Goal: Browse casually

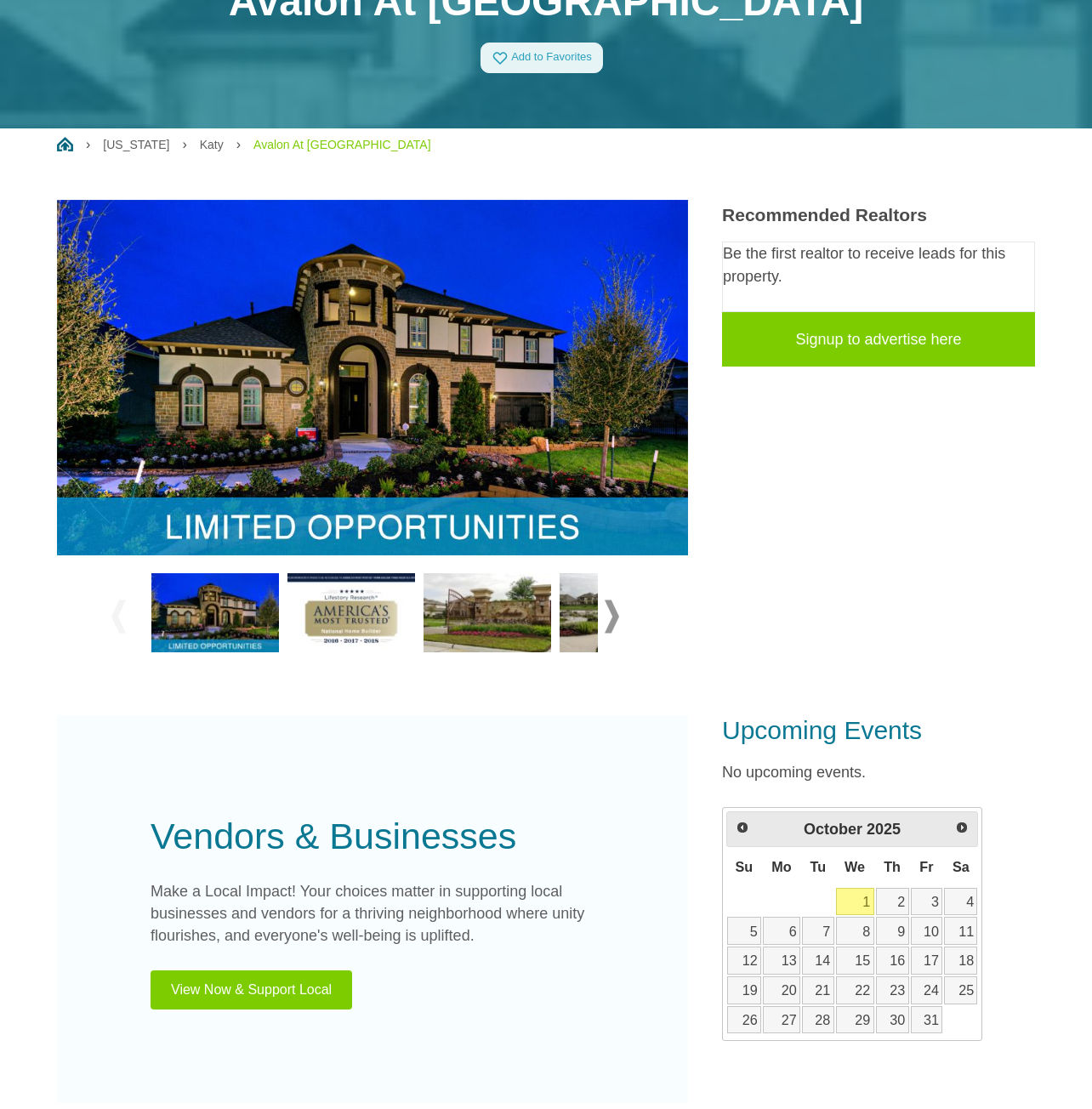
scroll to position [85, 0]
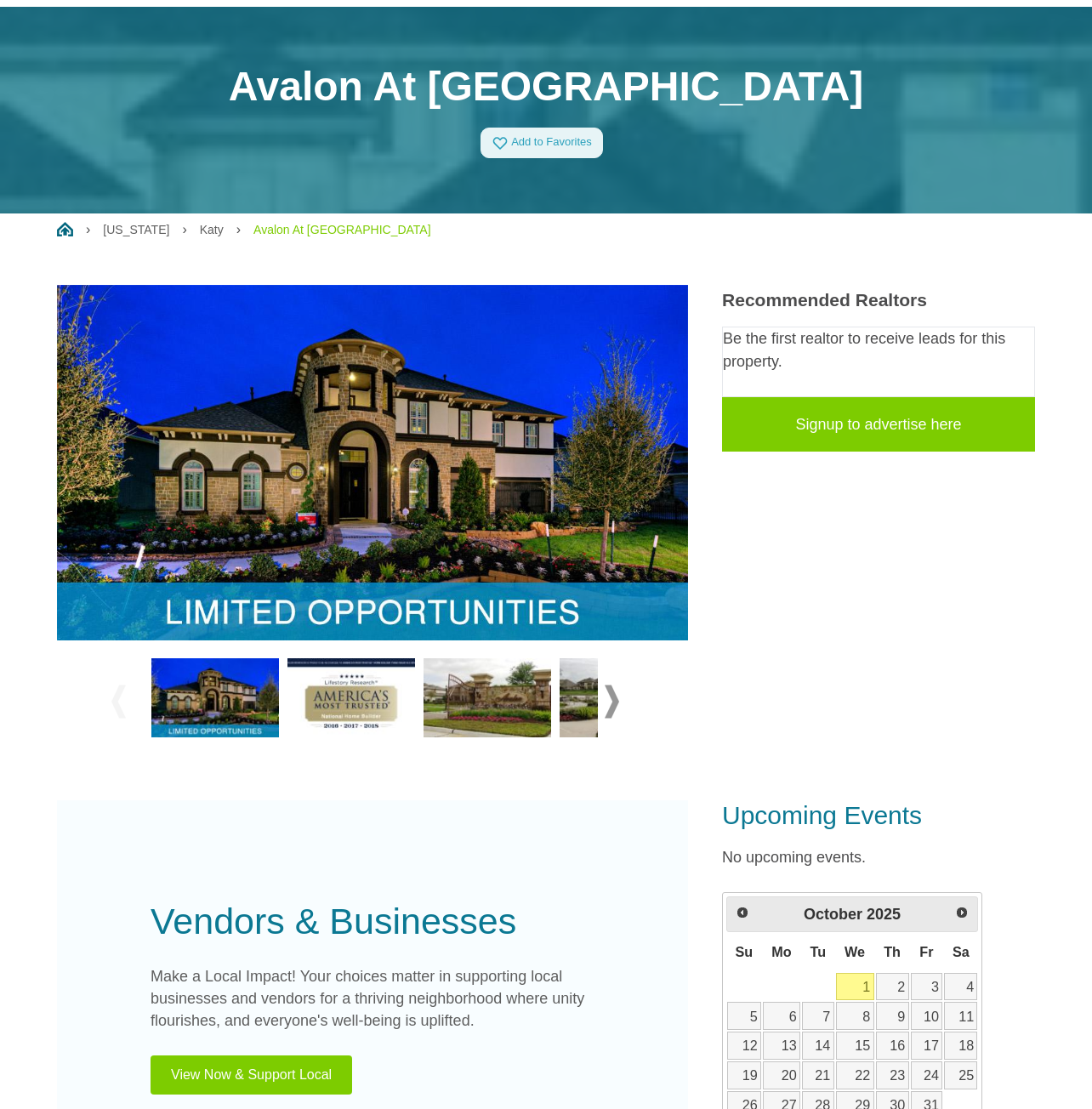
click at [607, 706] on span at bounding box center [612, 701] width 15 height 33
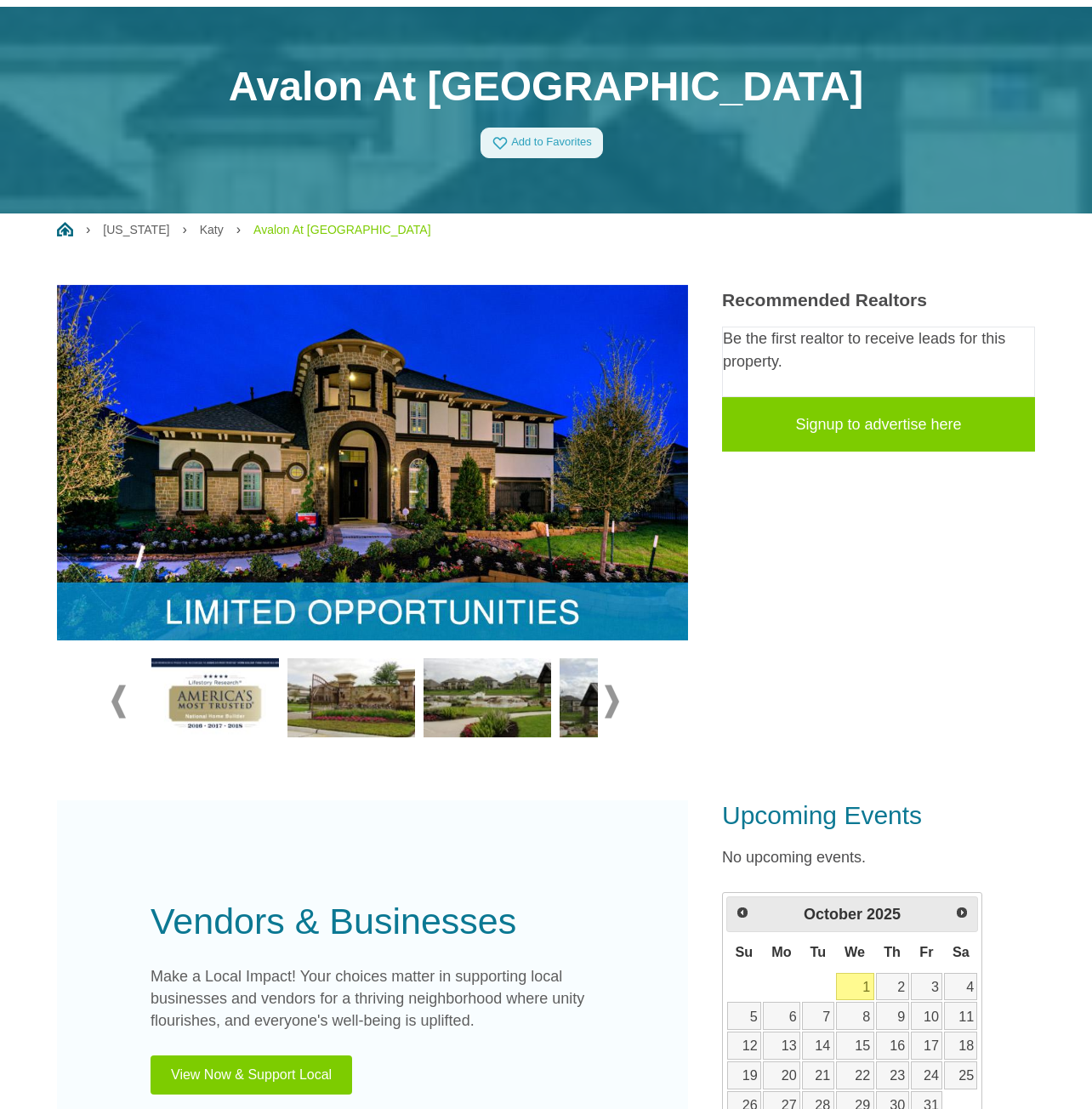
click at [607, 706] on span at bounding box center [612, 701] width 15 height 33
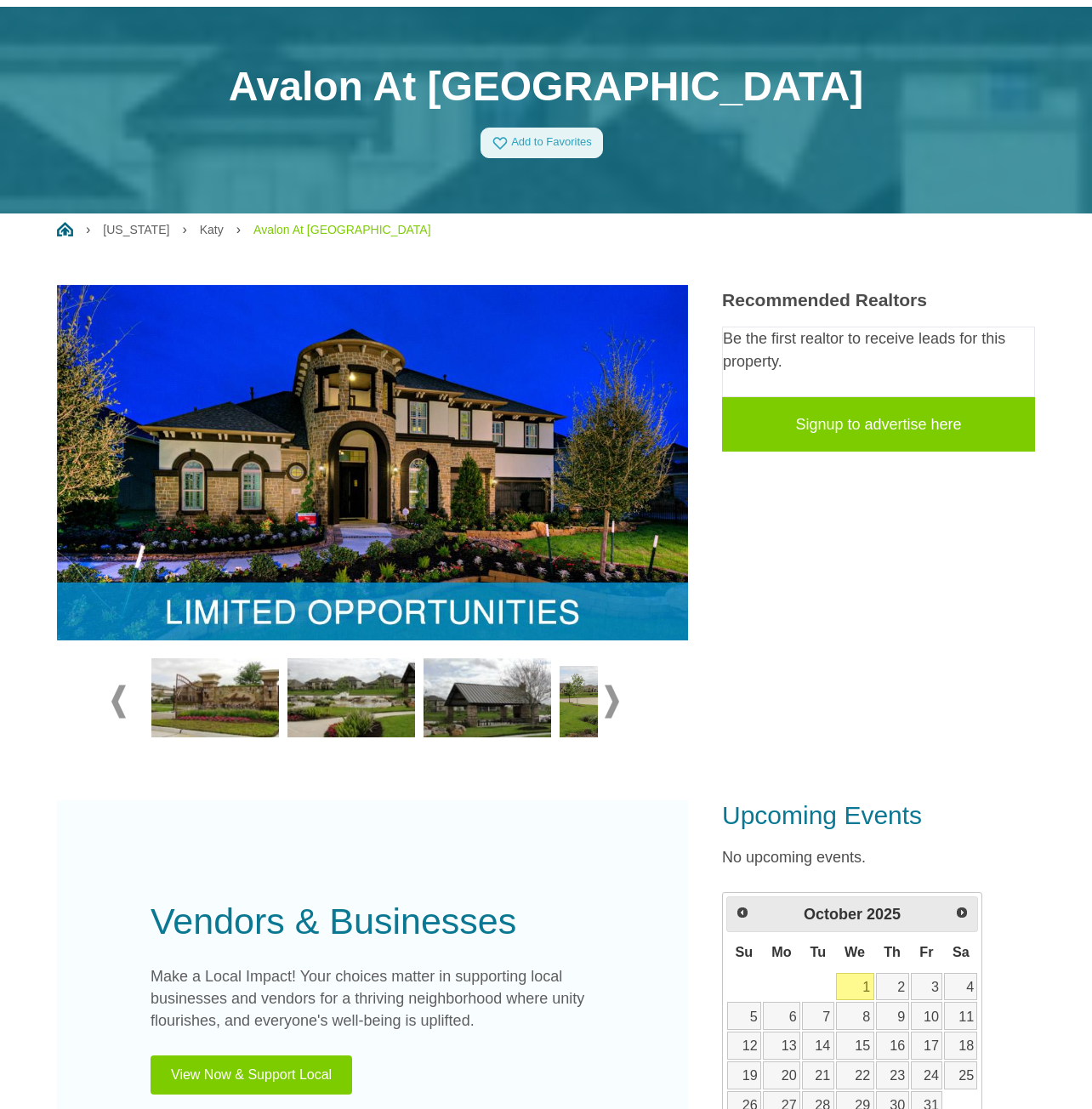
click at [607, 706] on span at bounding box center [612, 701] width 15 height 33
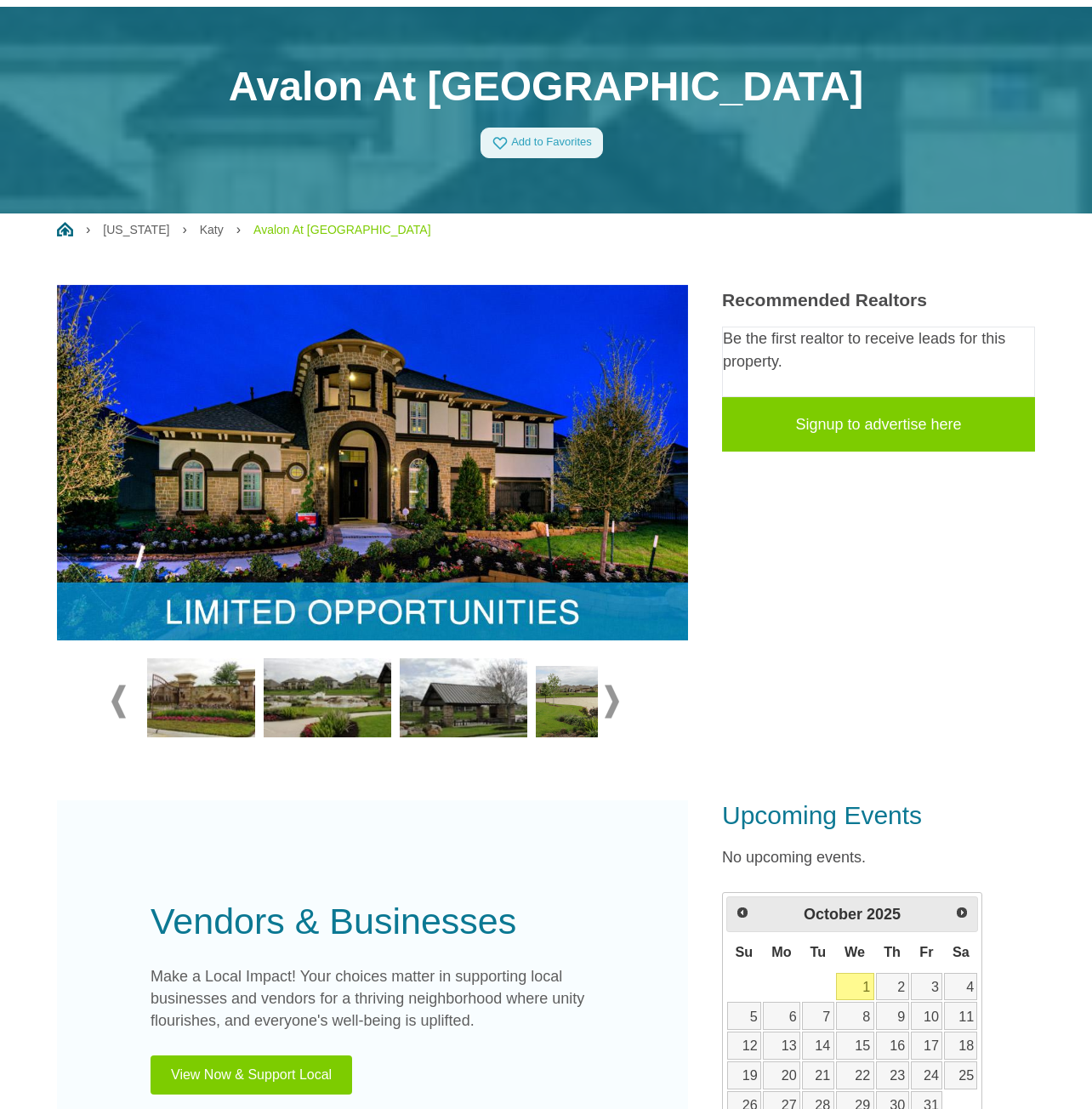
click at [607, 706] on span at bounding box center [612, 701] width 15 height 33
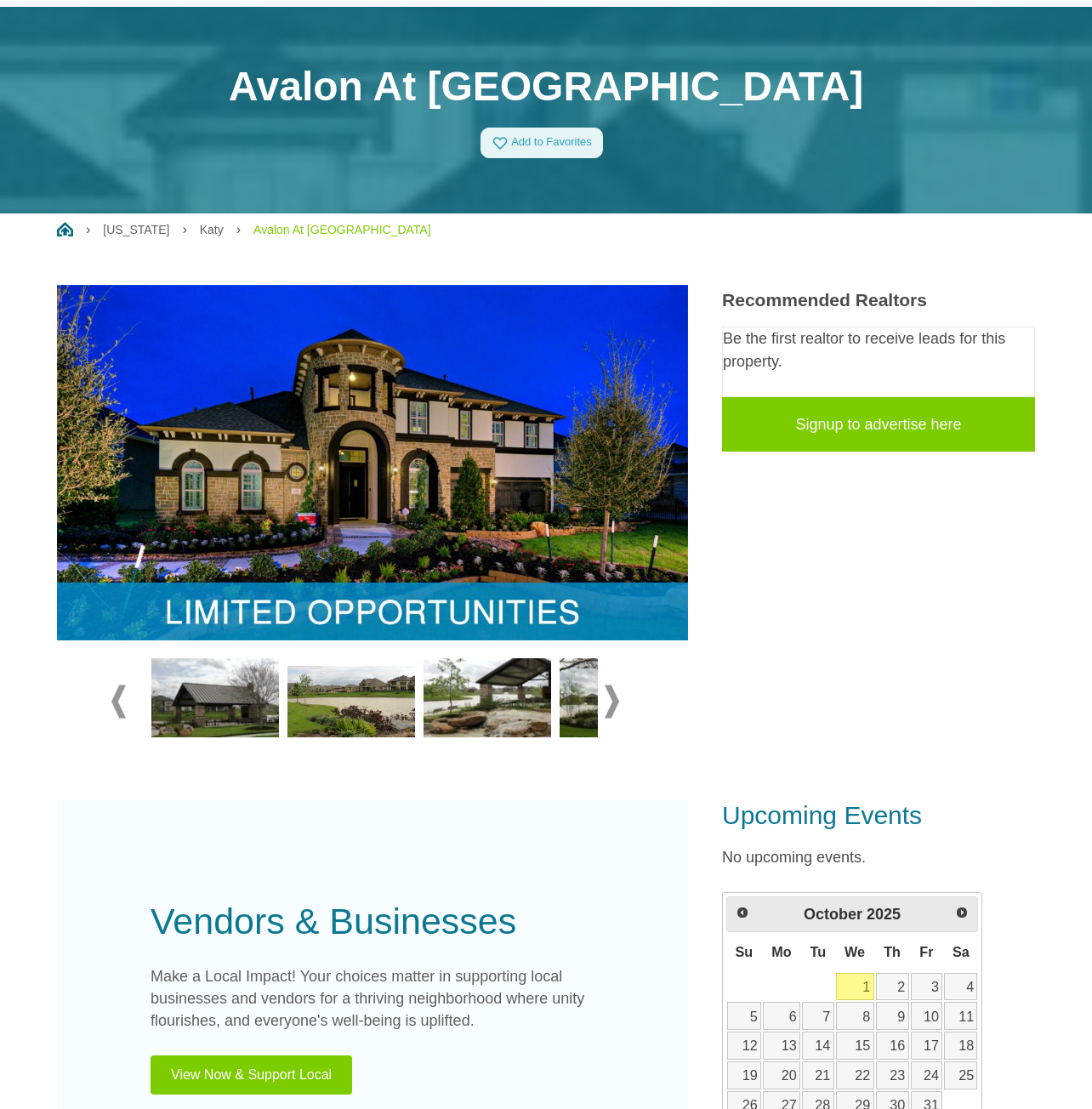
click at [601, 696] on div at bounding box center [372, 702] width 522 height 95
click at [612, 702] on span at bounding box center [612, 701] width 15 height 33
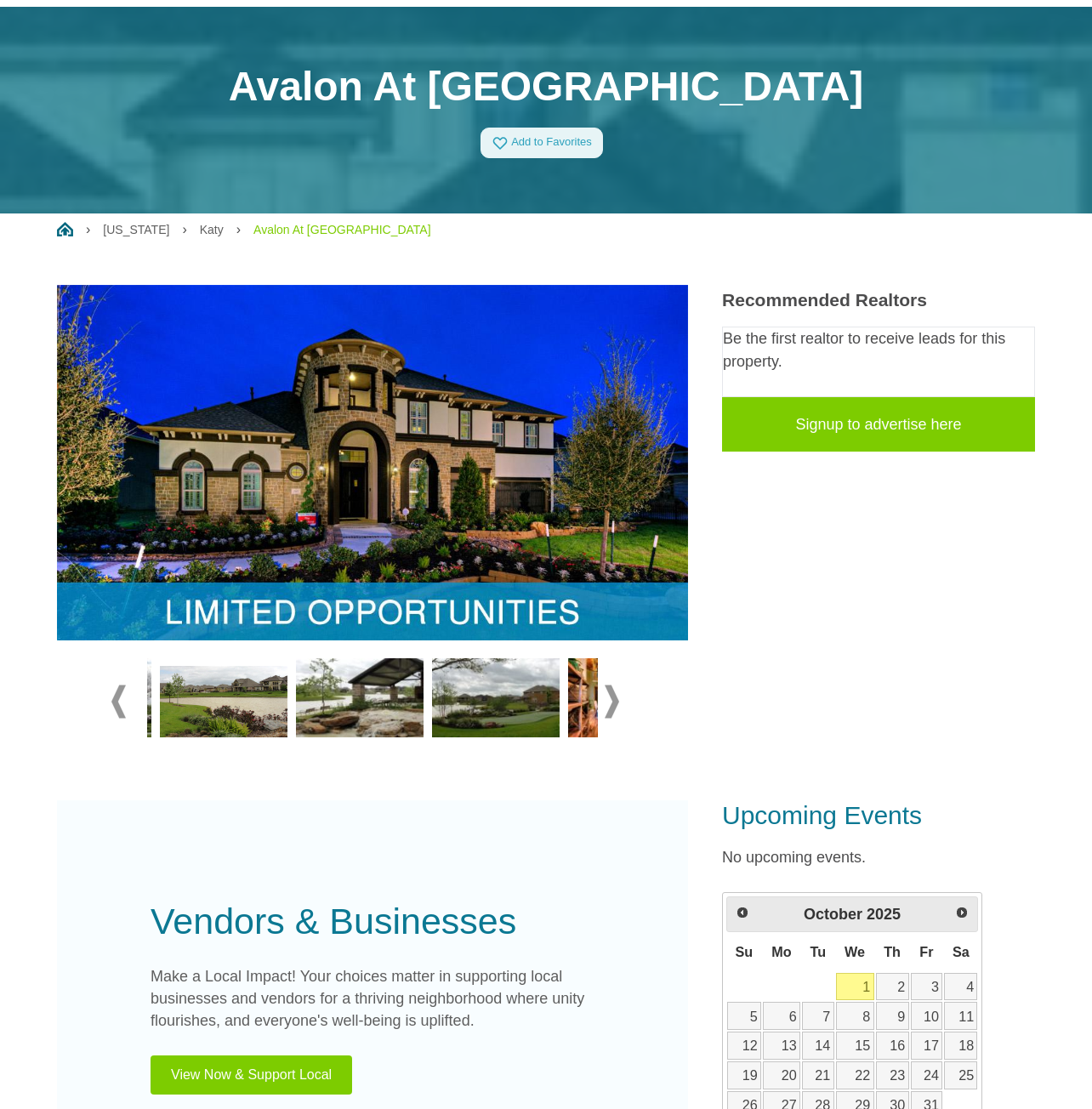
click at [612, 702] on span at bounding box center [612, 701] width 15 height 33
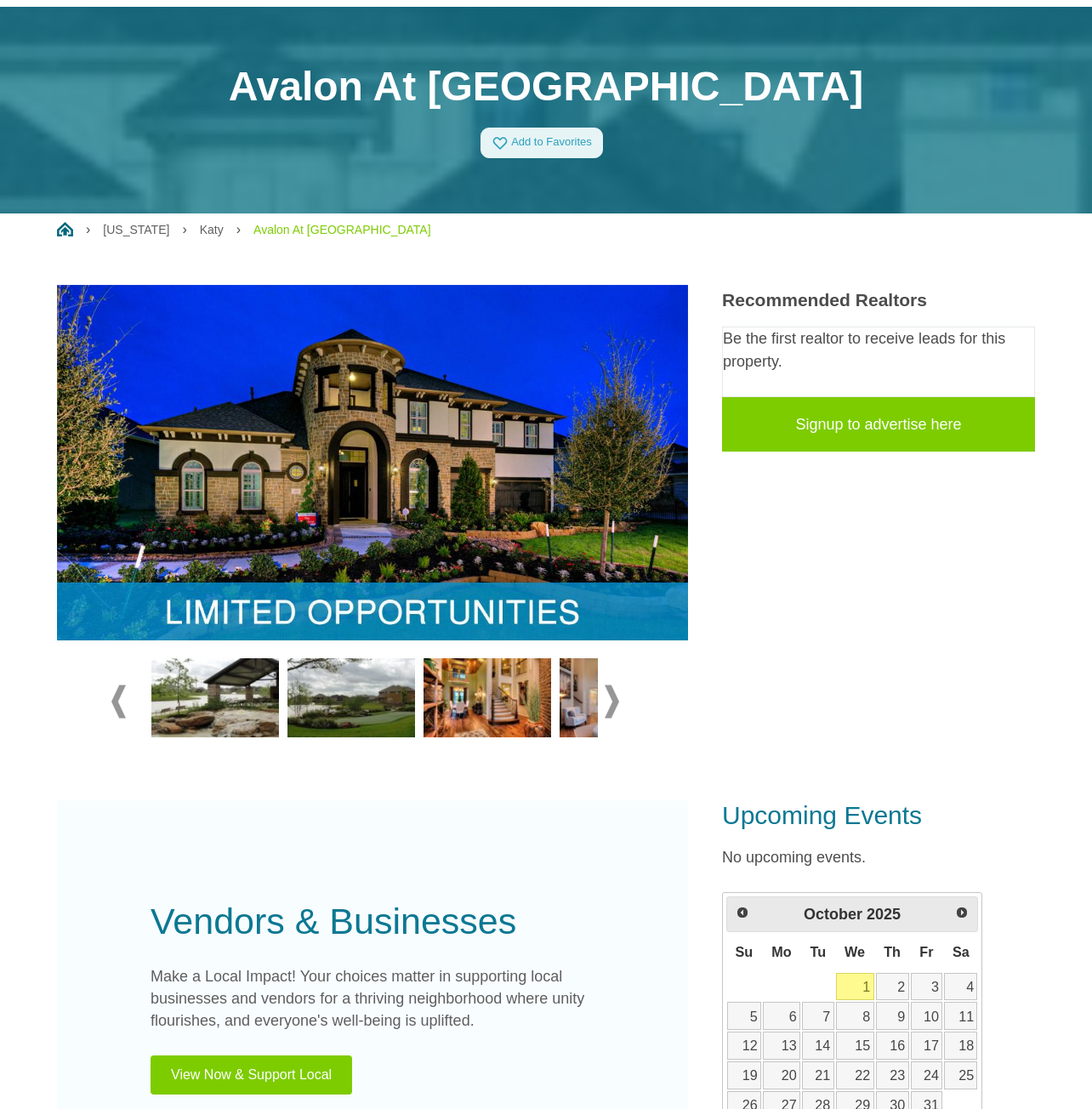
click at [612, 702] on span at bounding box center [612, 701] width 15 height 33
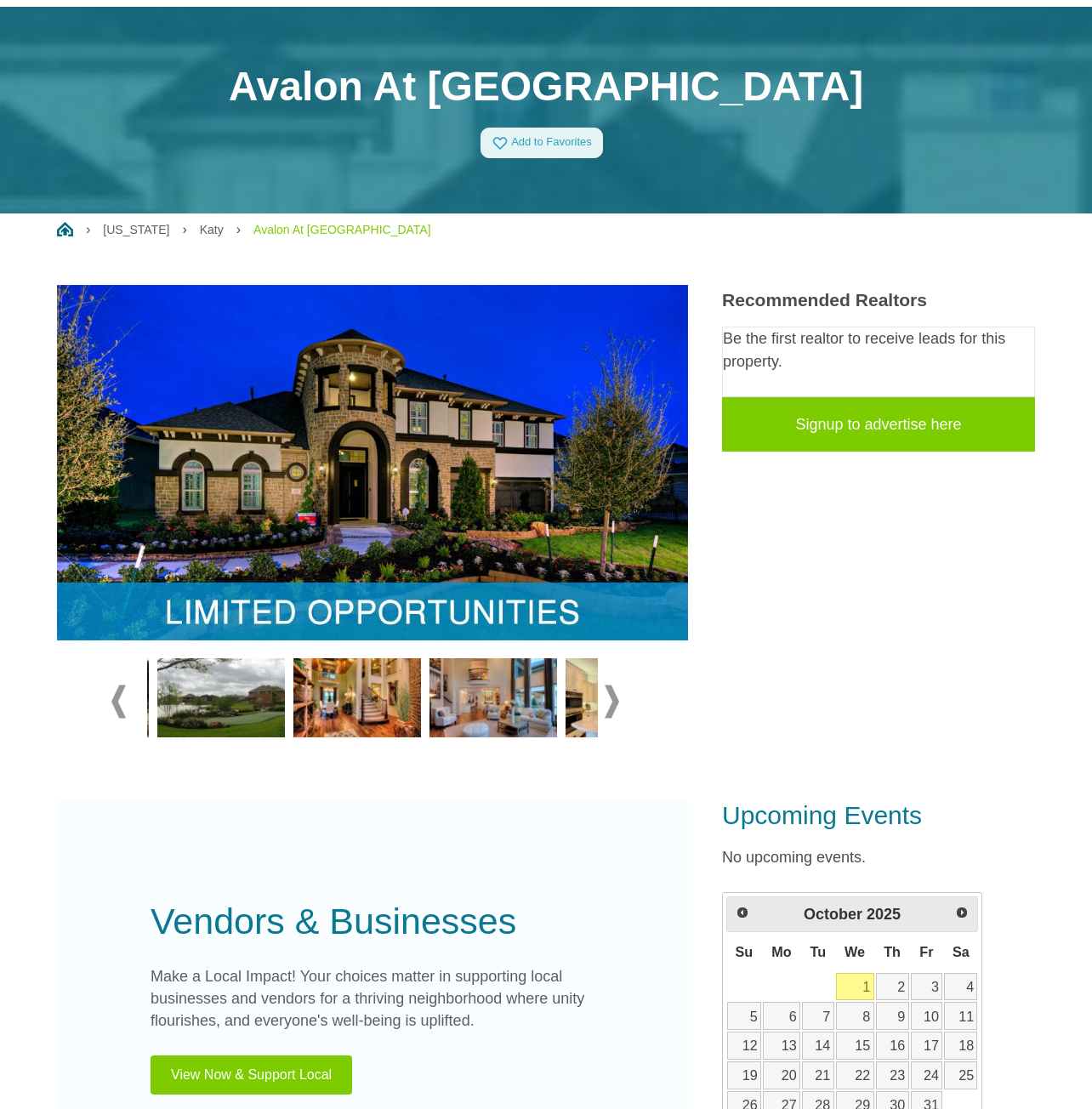
click at [612, 702] on span at bounding box center [612, 701] width 15 height 33
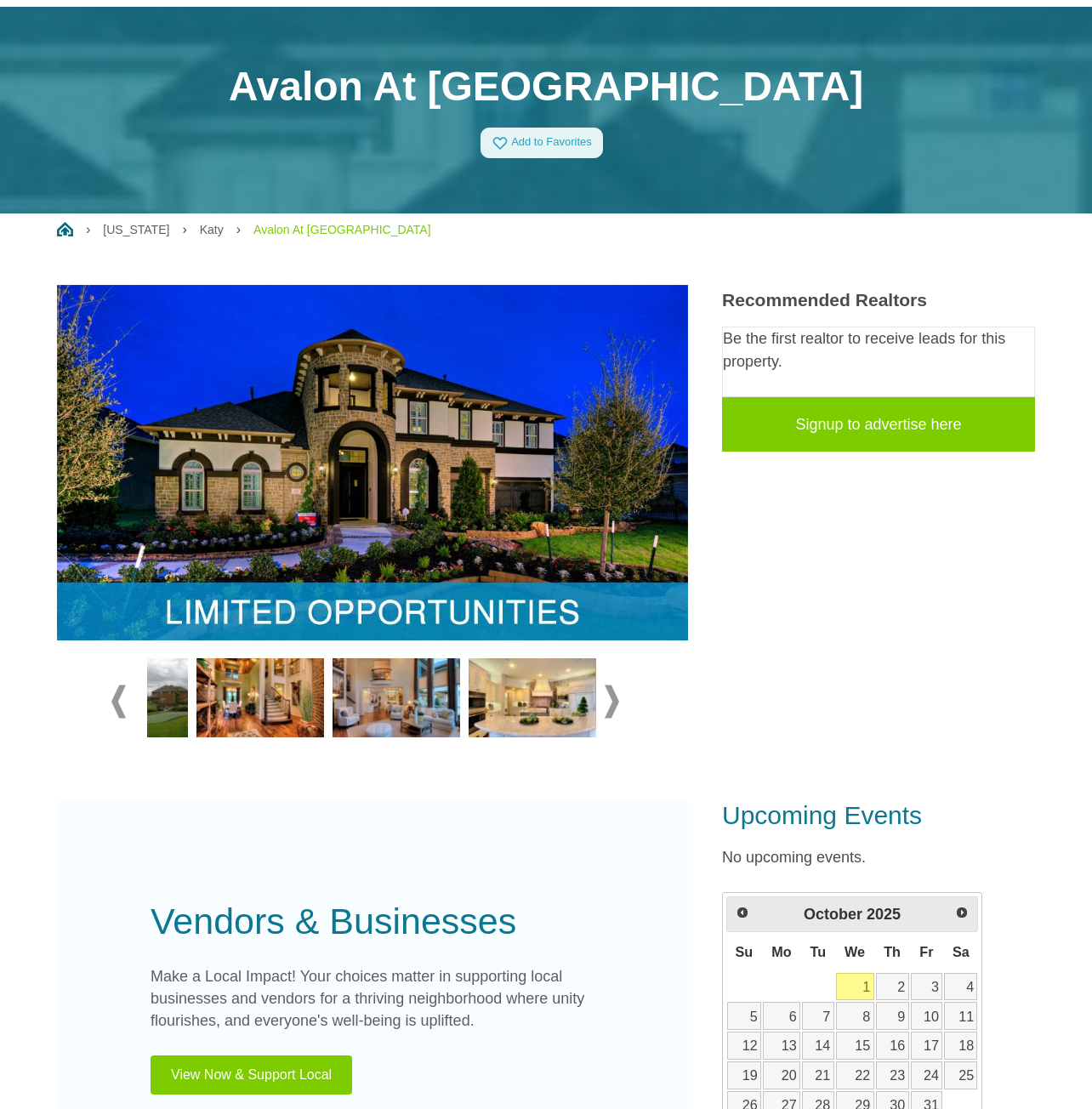
click at [612, 702] on span at bounding box center [612, 701] width 15 height 33
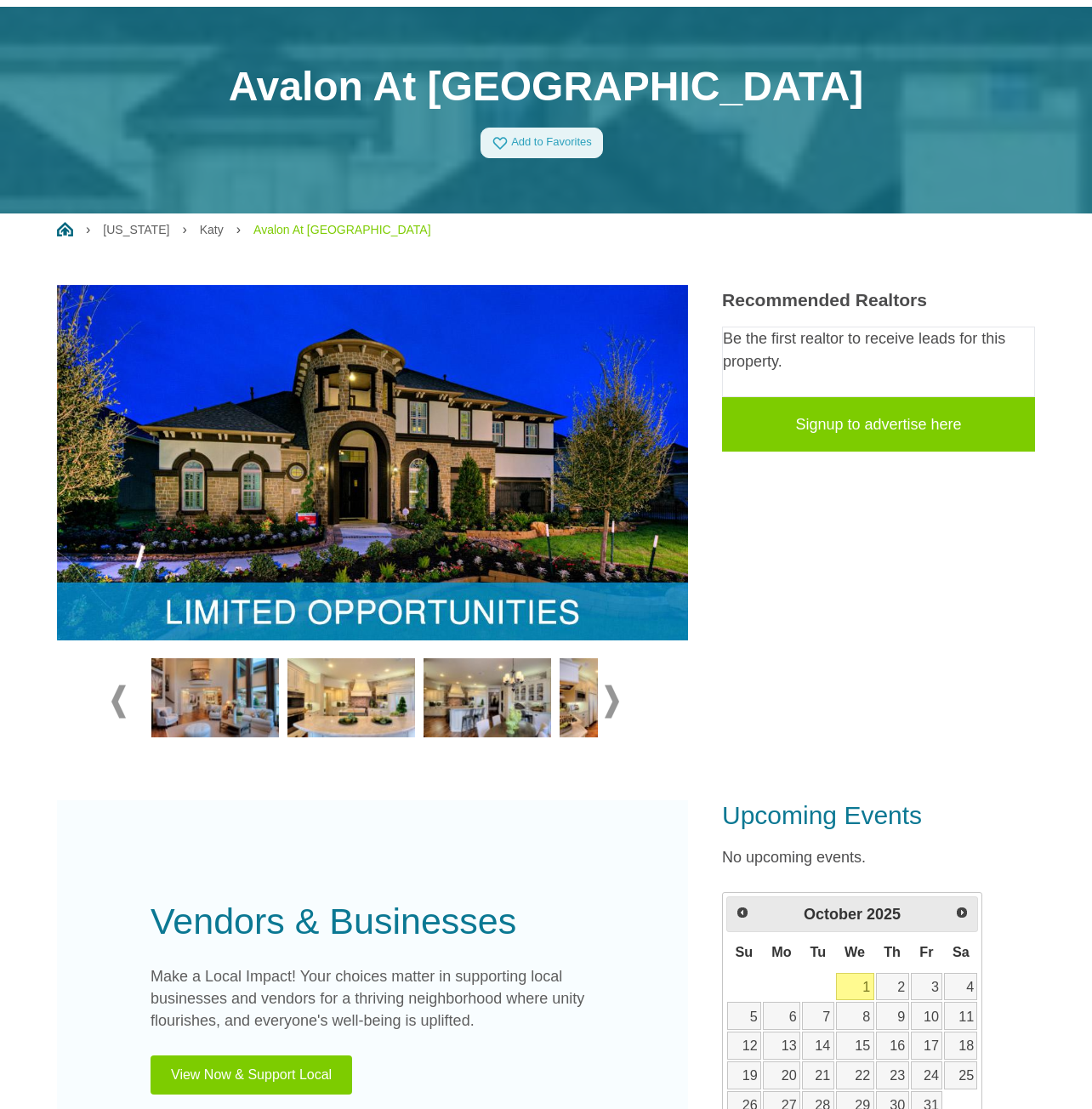
click at [612, 702] on span at bounding box center [612, 701] width 15 height 33
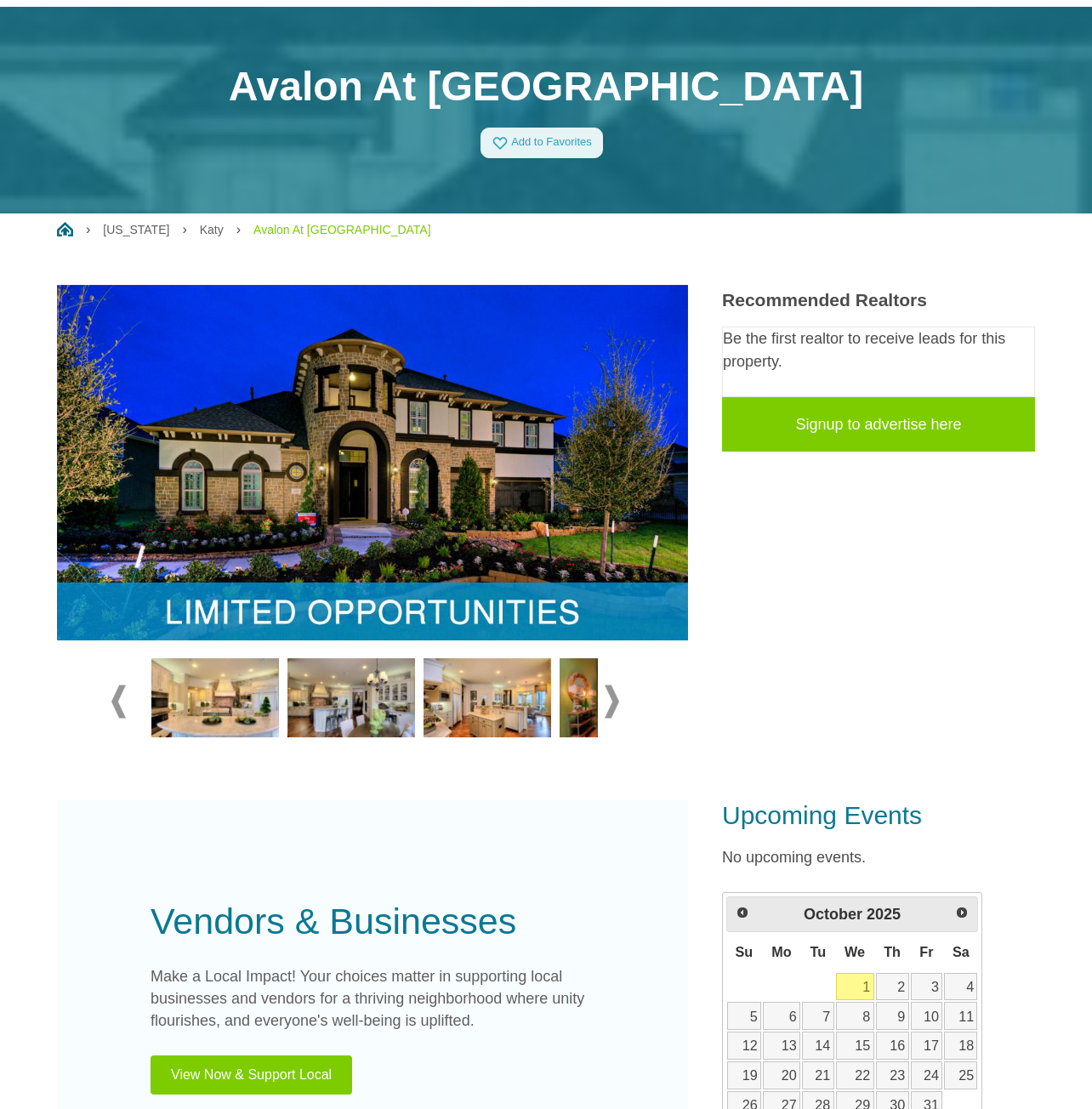
click at [612, 702] on span at bounding box center [612, 701] width 15 height 33
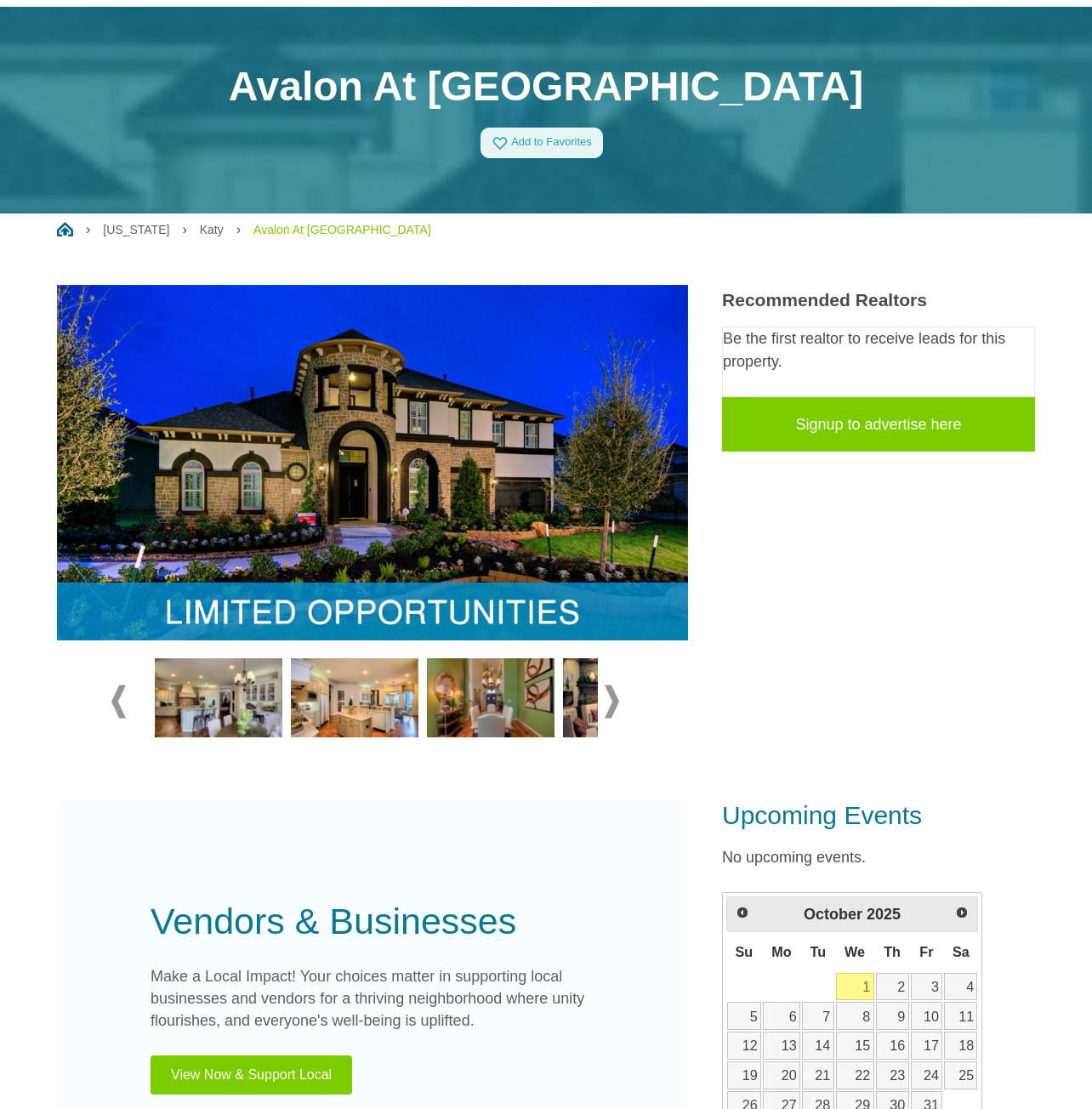
click at [612, 702] on span at bounding box center [612, 701] width 15 height 33
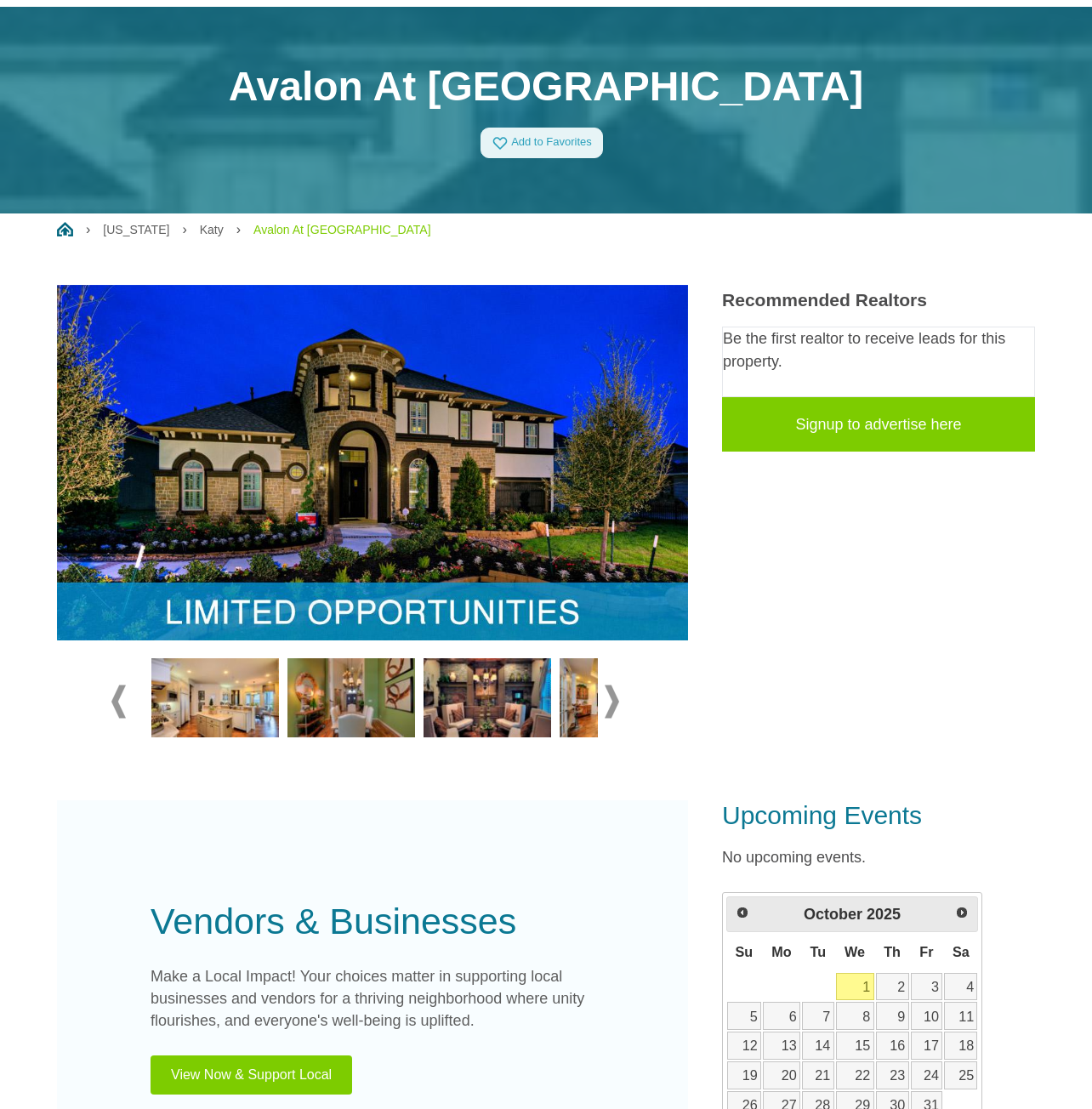
click at [612, 702] on span at bounding box center [612, 701] width 15 height 33
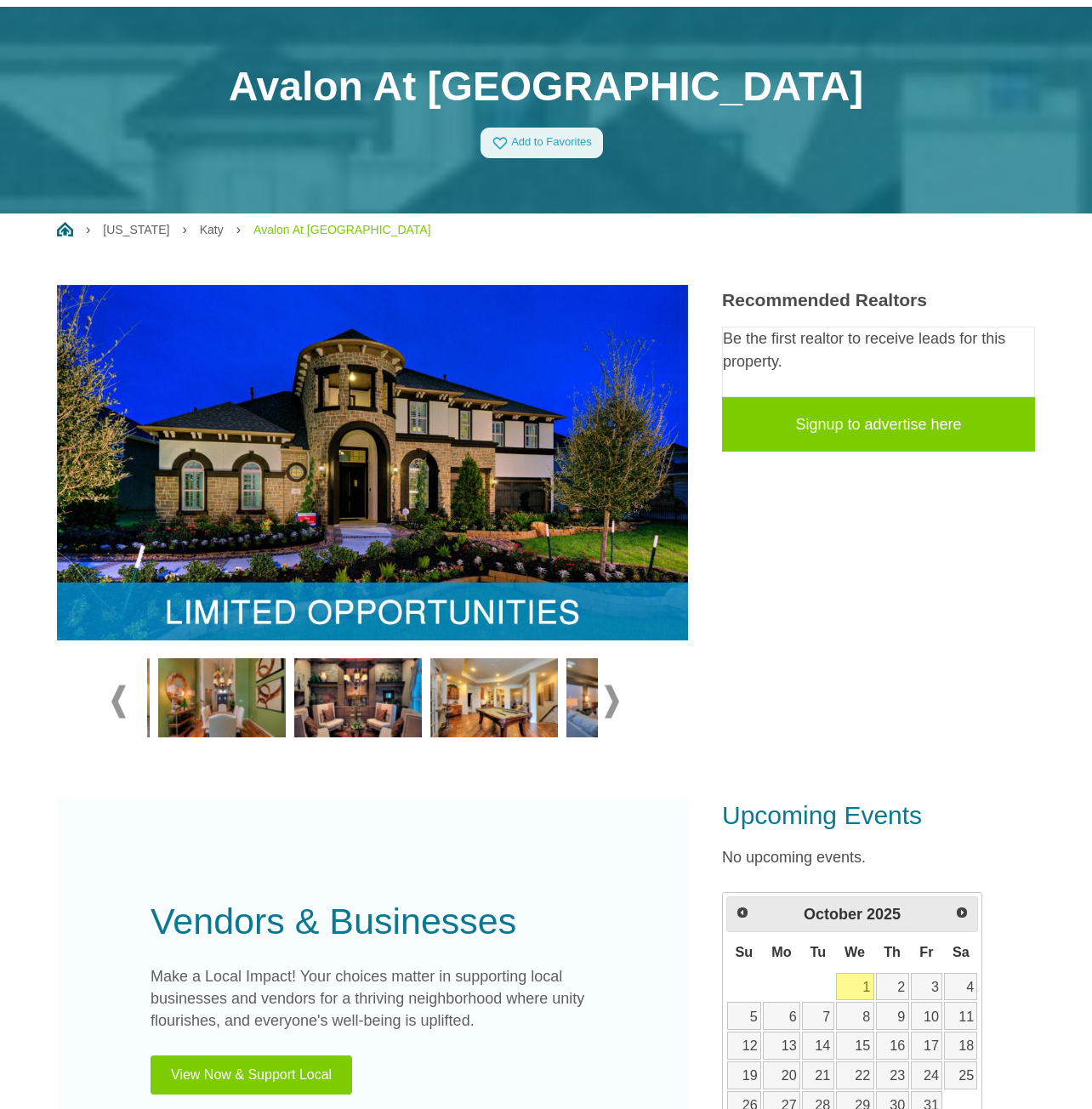
click at [612, 702] on span at bounding box center [612, 701] width 15 height 33
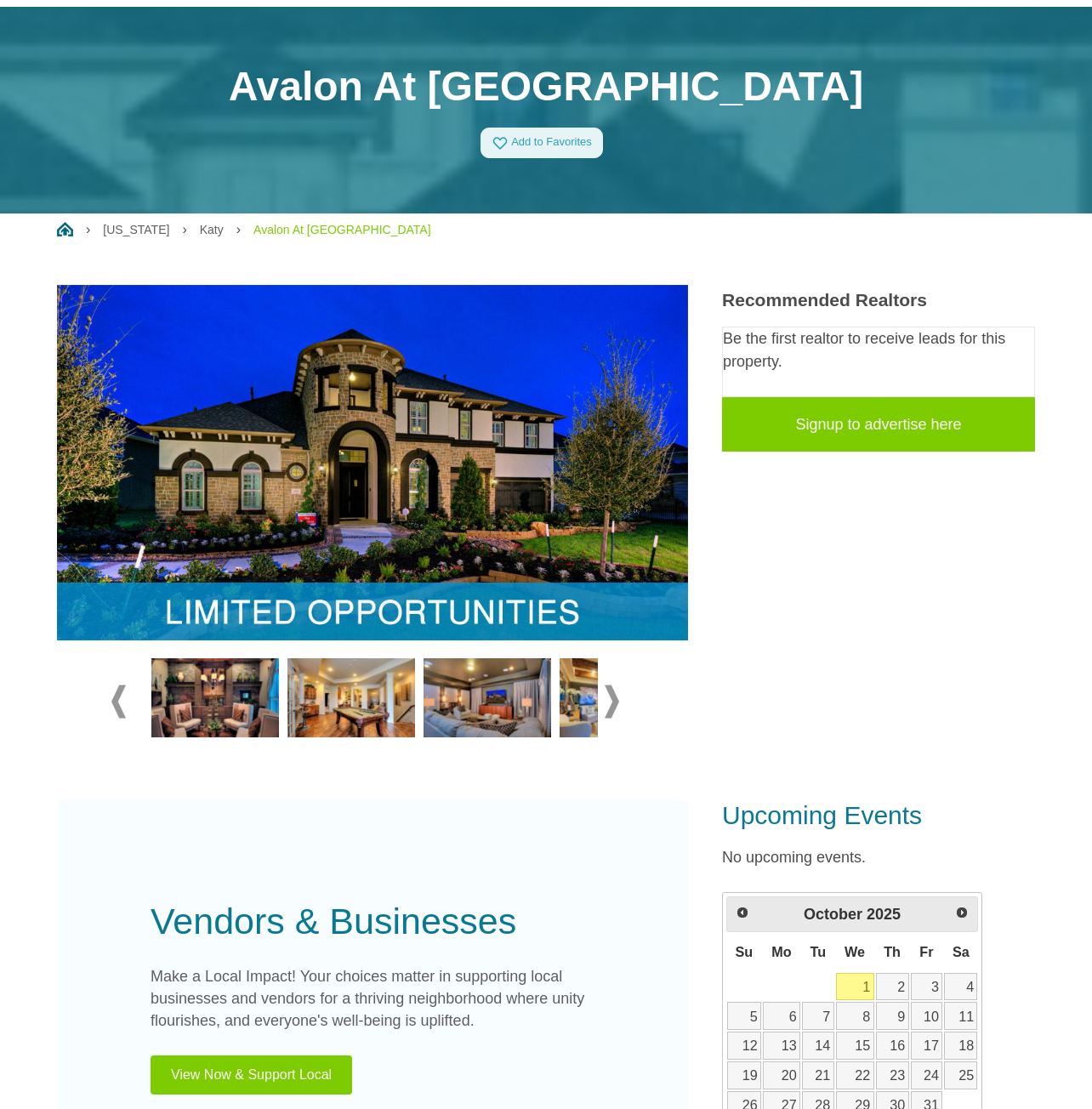
click at [612, 702] on span at bounding box center [612, 701] width 15 height 33
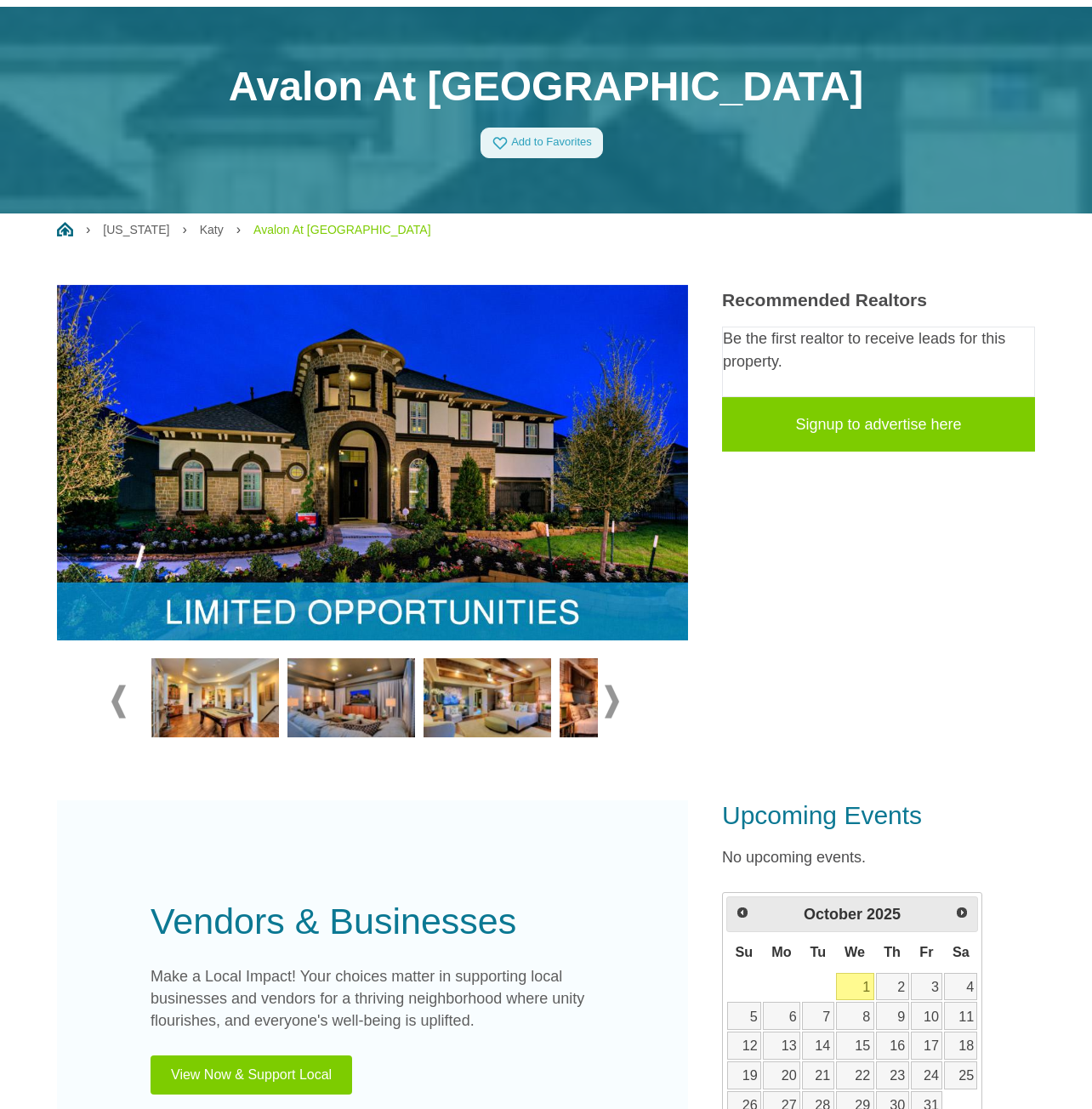
click at [612, 702] on span at bounding box center [612, 701] width 15 height 33
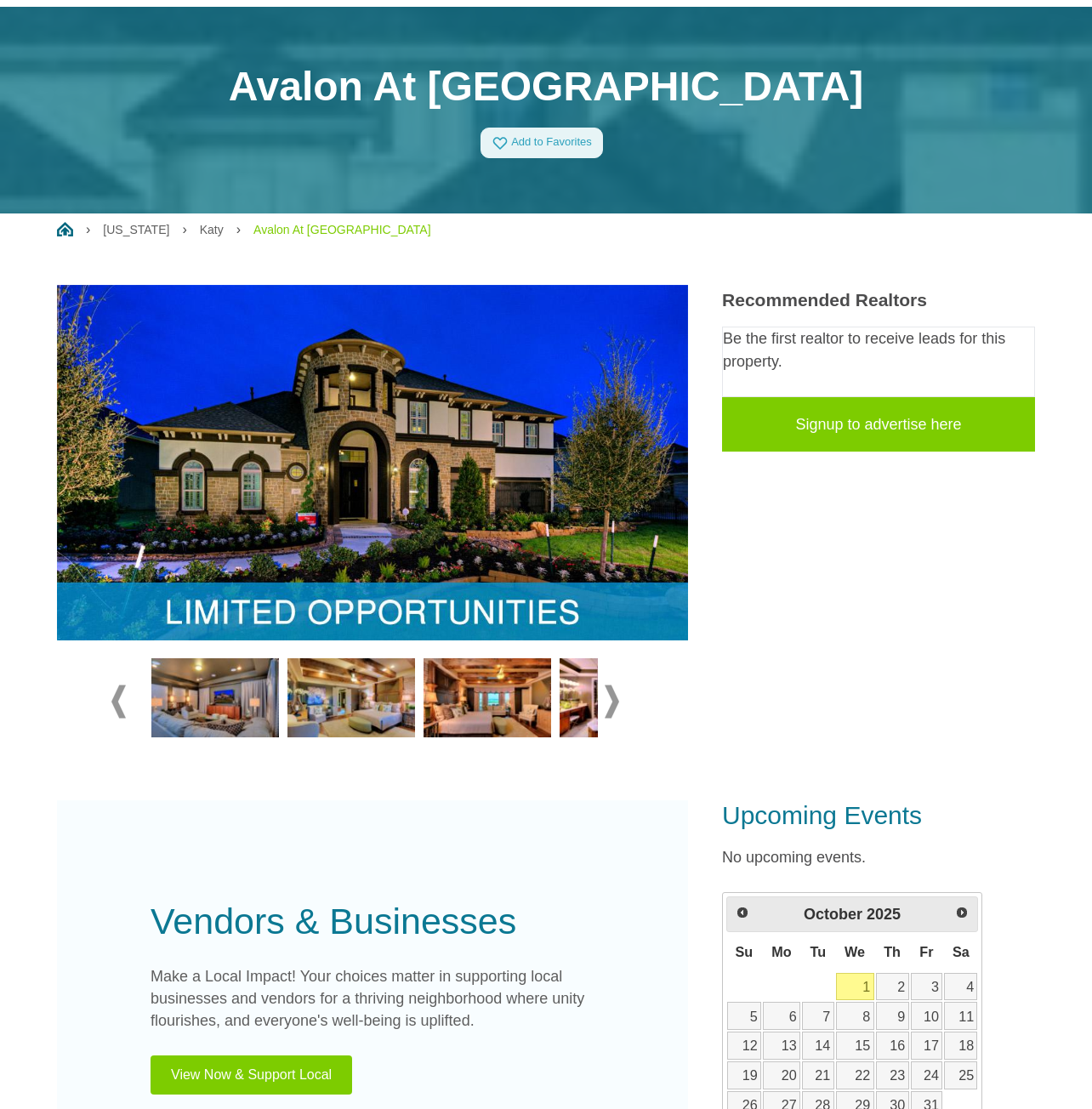
click at [612, 702] on span at bounding box center [612, 701] width 15 height 33
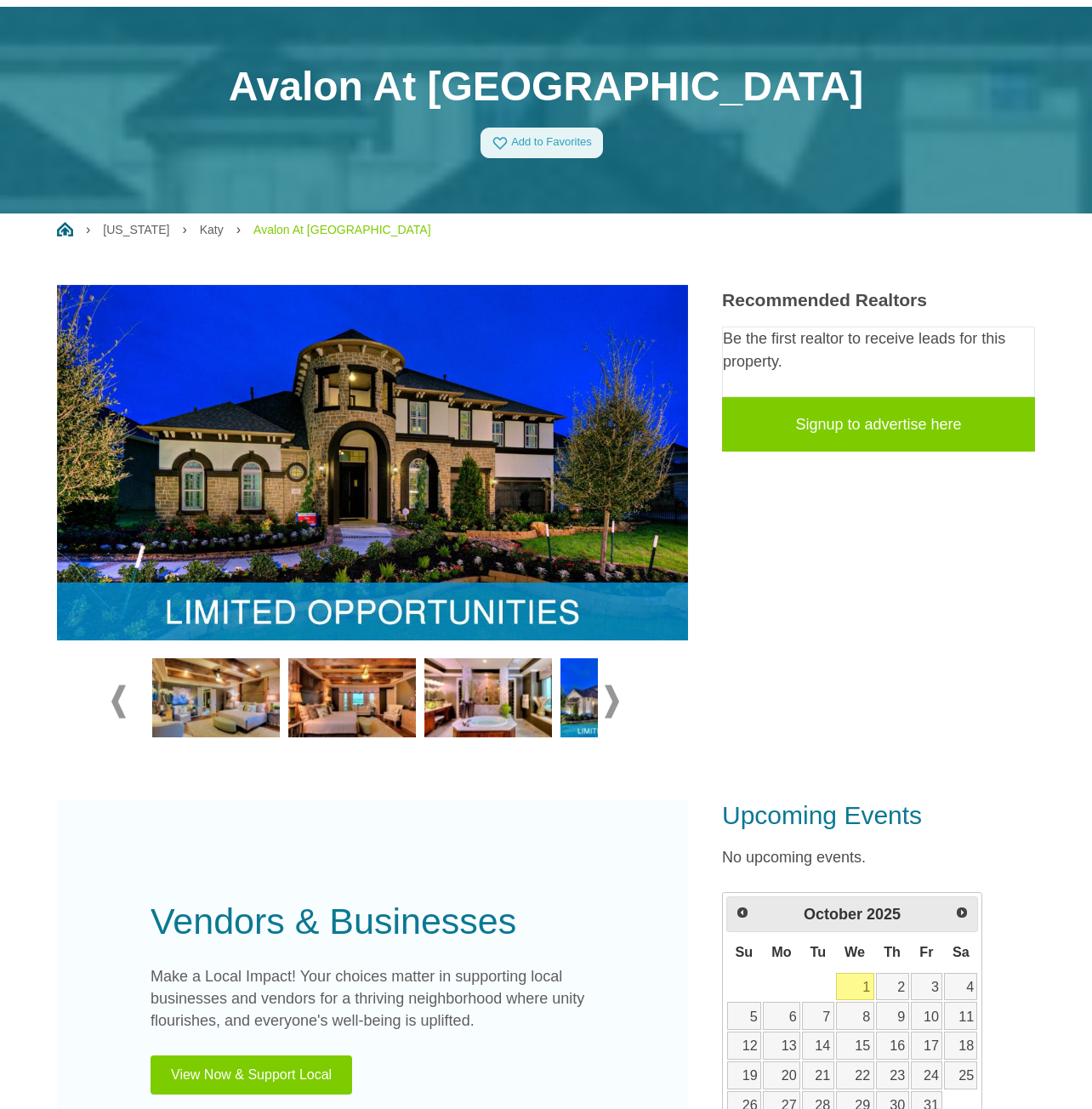
click at [612, 702] on span at bounding box center [612, 701] width 15 height 33
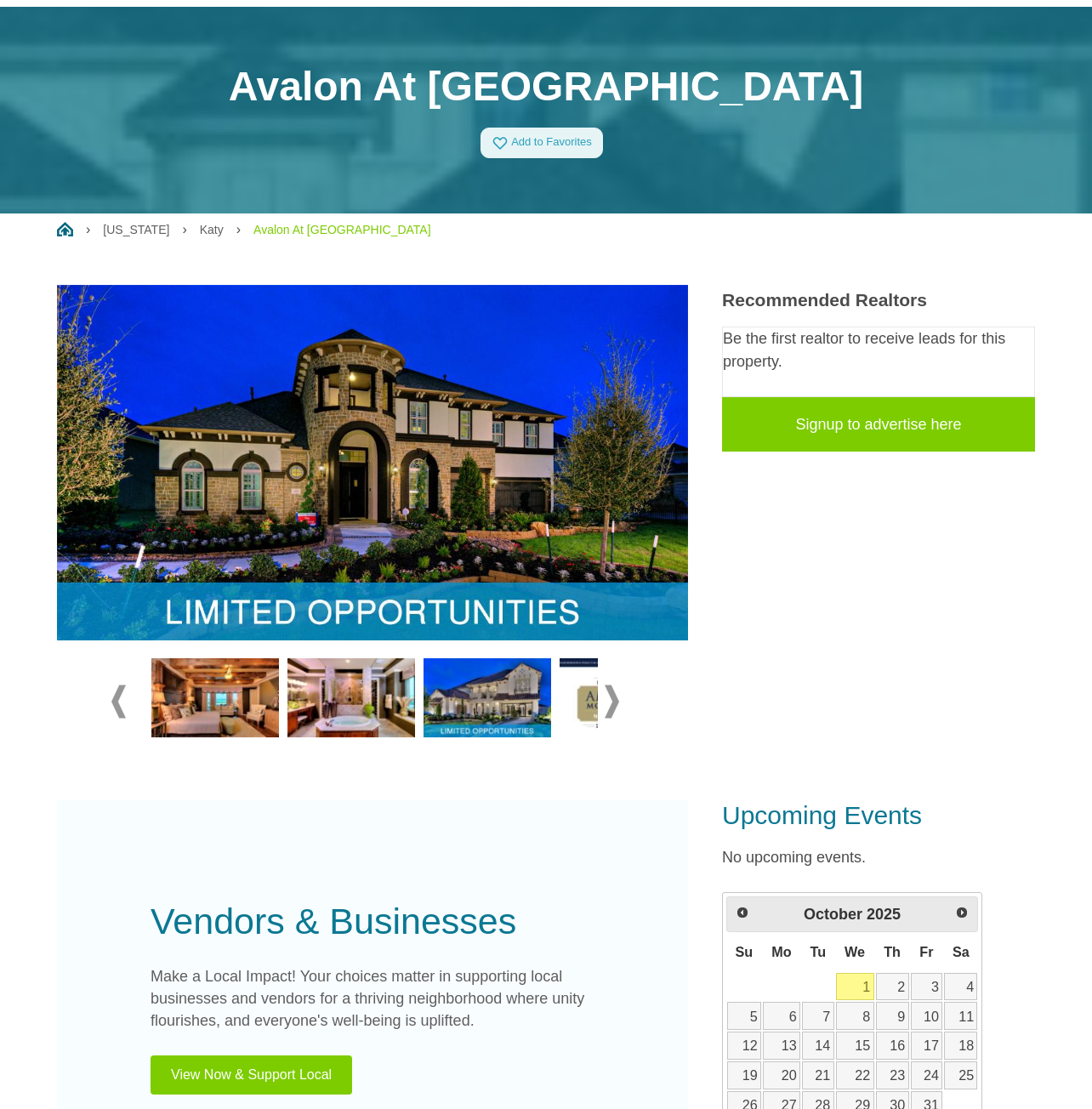
click at [612, 702] on span at bounding box center [612, 701] width 15 height 33
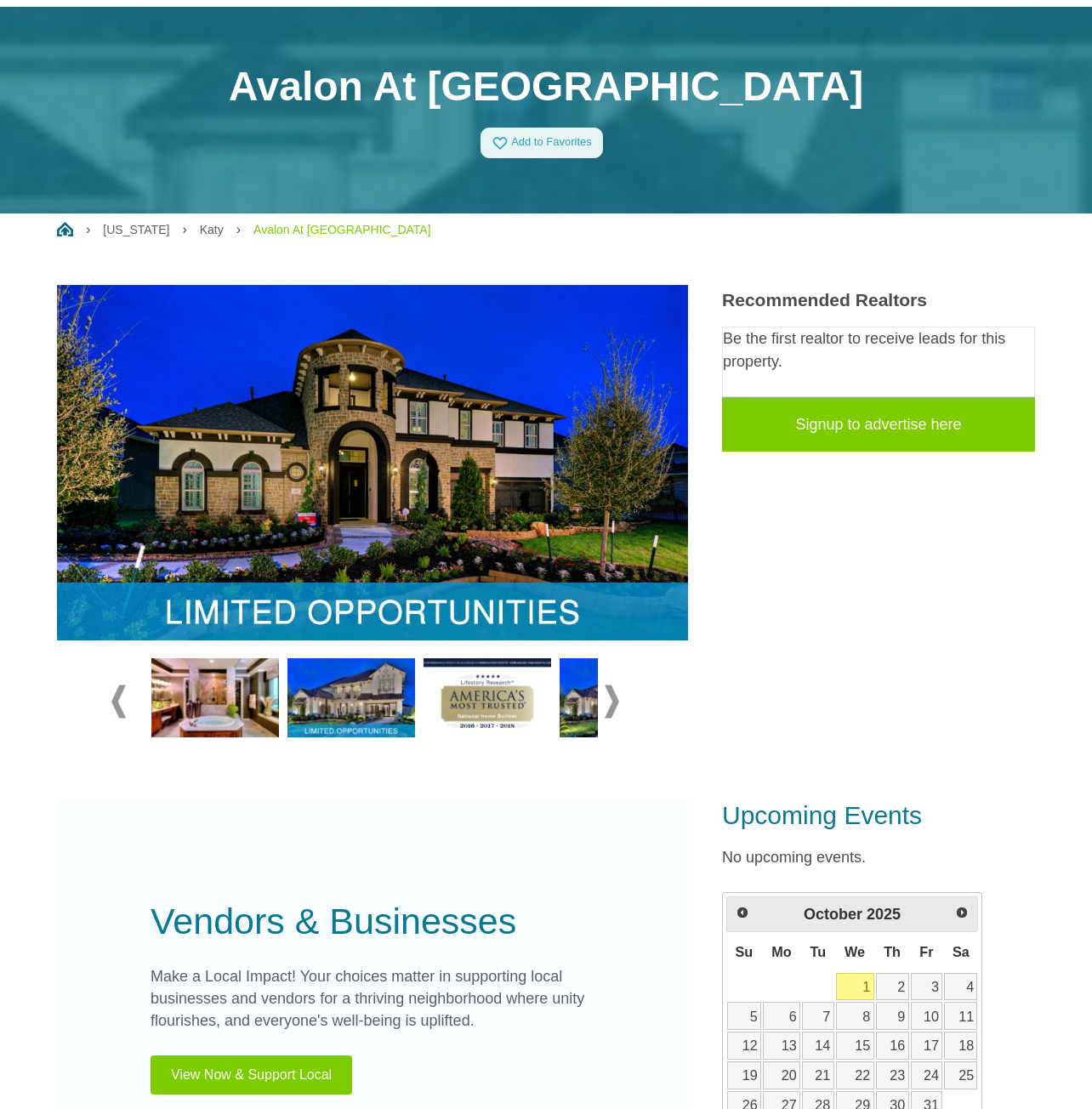
click at [612, 702] on span at bounding box center [612, 701] width 15 height 33
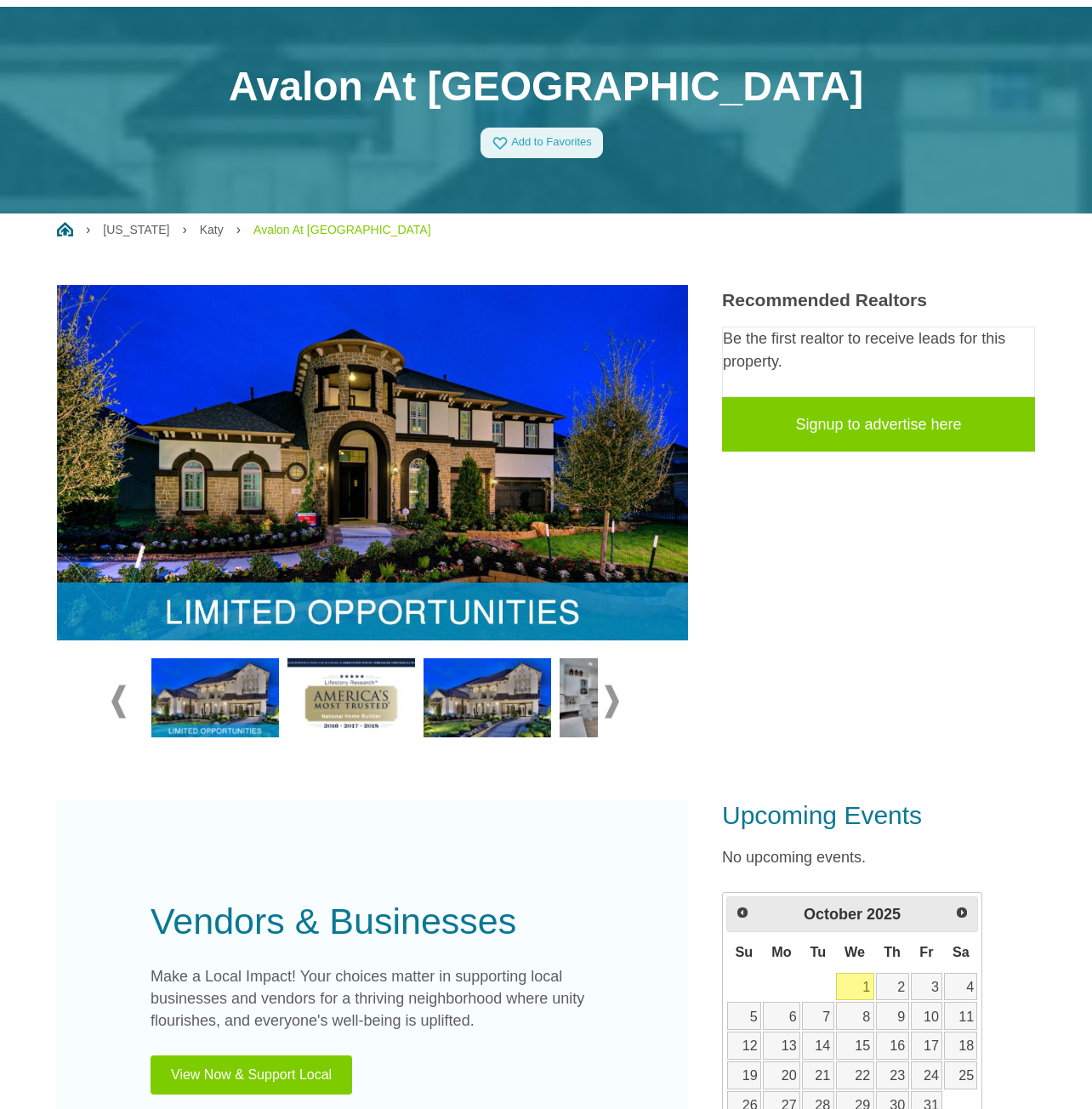
click at [612, 702] on span at bounding box center [612, 701] width 15 height 33
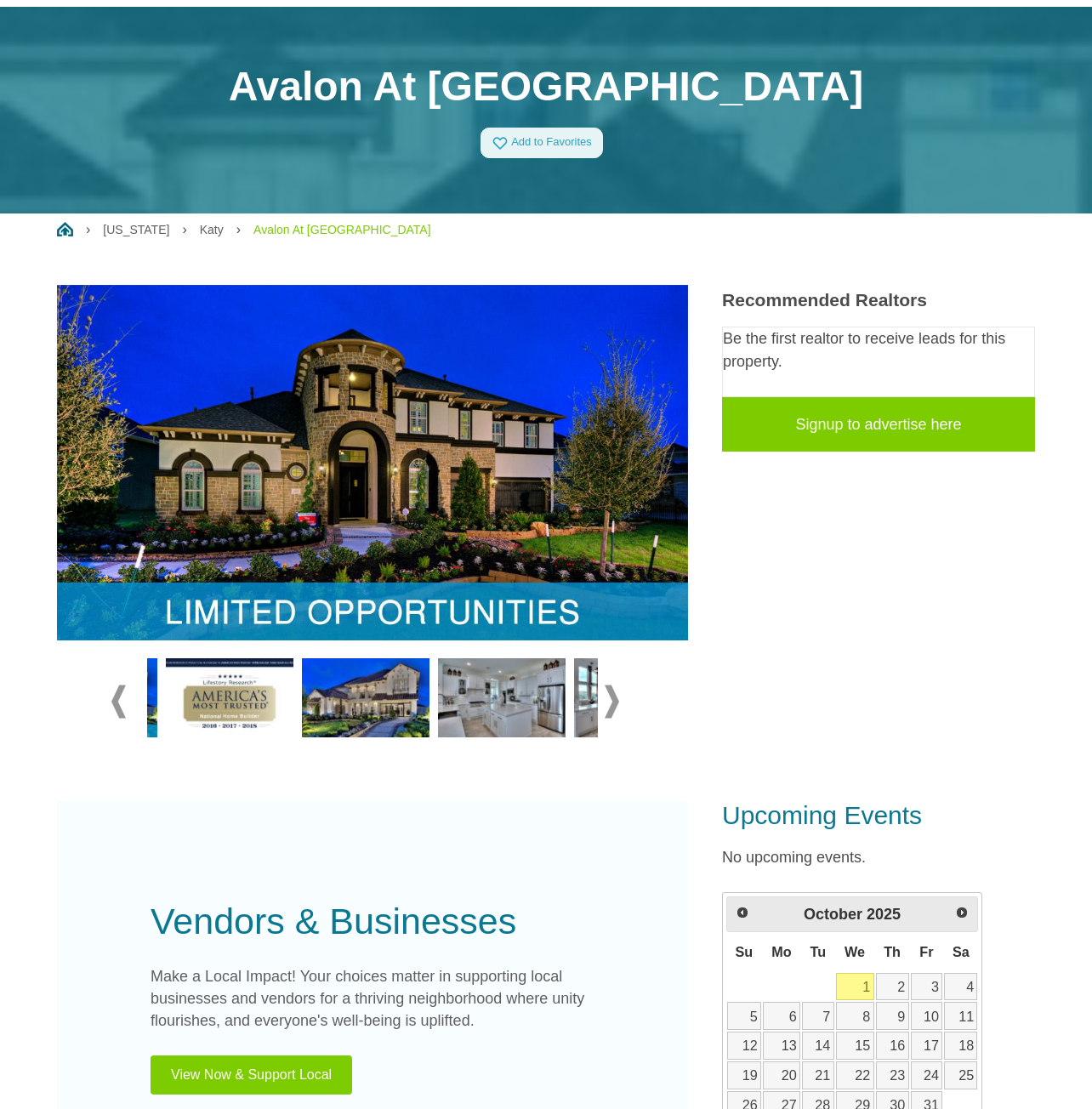
click at [612, 702] on span at bounding box center [612, 701] width 15 height 33
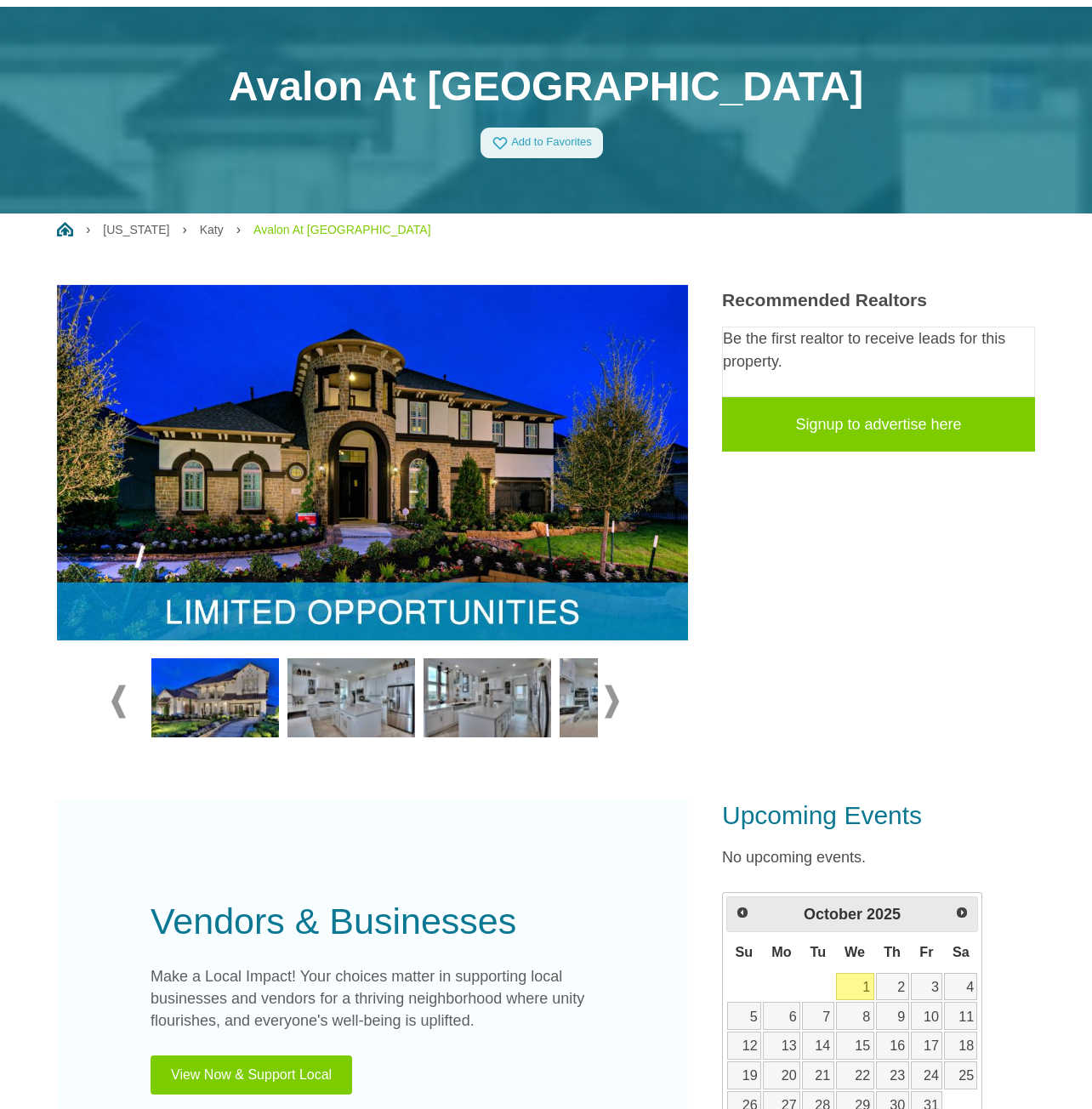
click at [612, 702] on span at bounding box center [612, 701] width 15 height 33
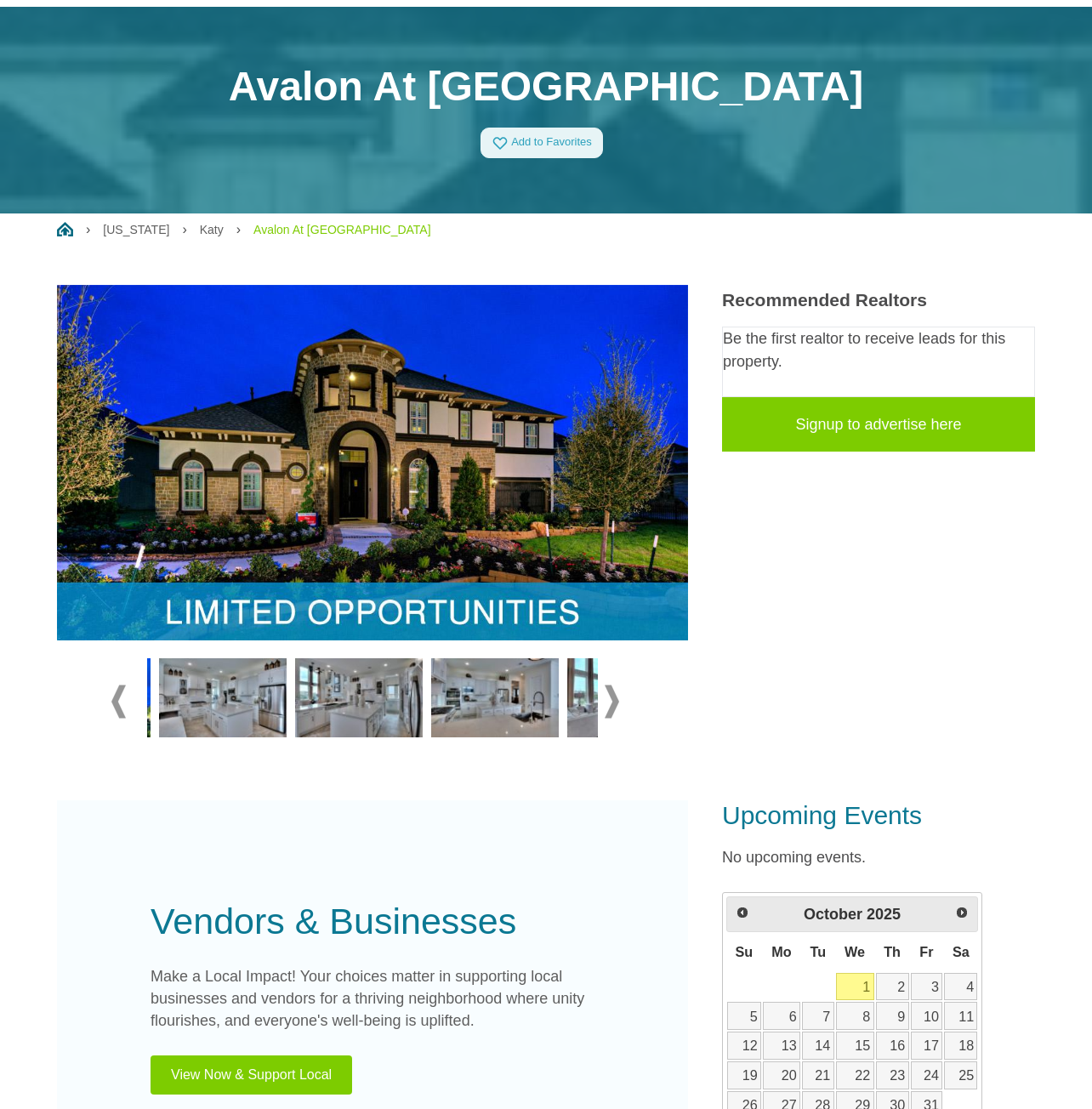
click at [612, 702] on span at bounding box center [612, 701] width 15 height 33
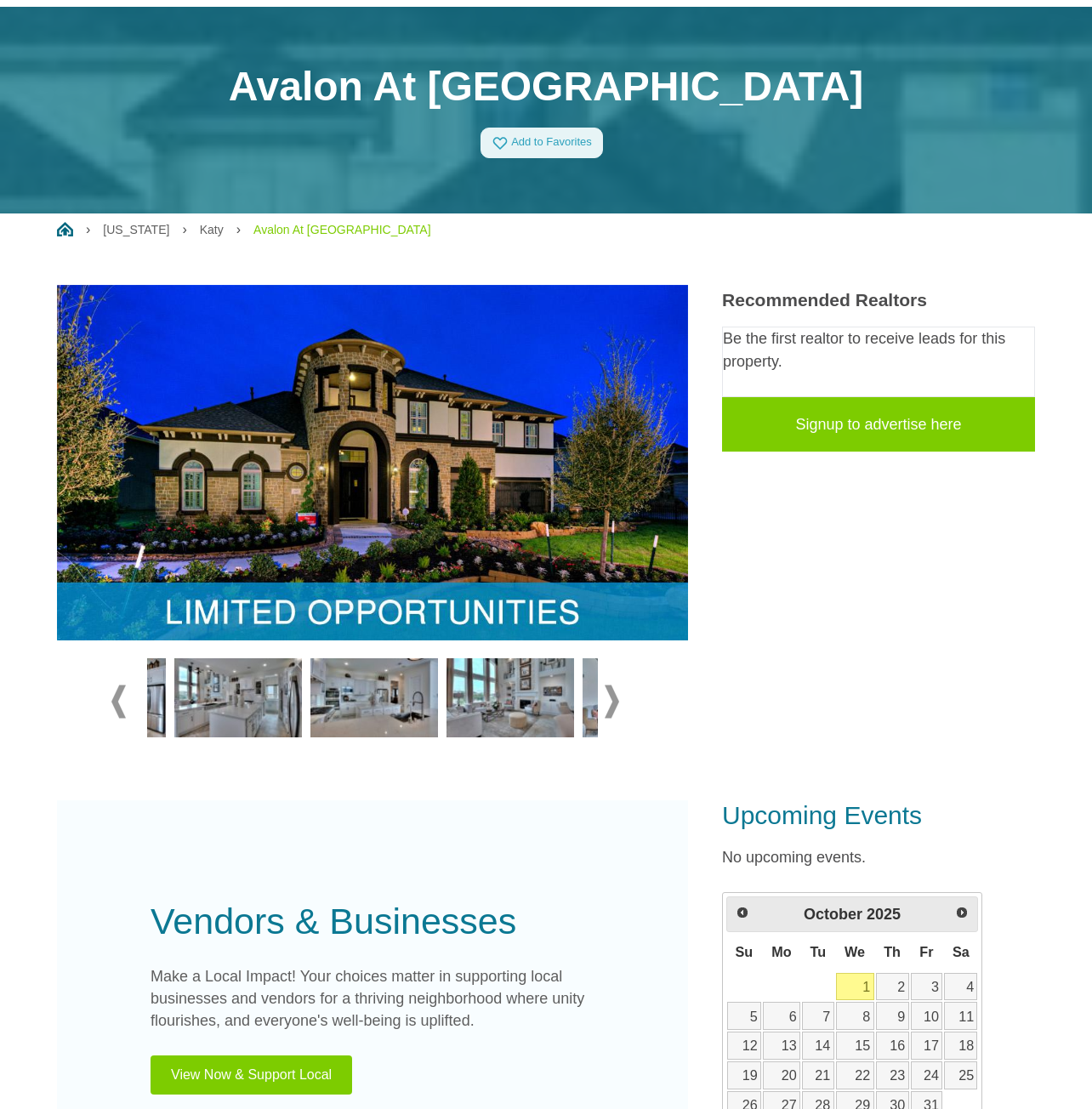
click at [612, 702] on span at bounding box center [612, 701] width 15 height 33
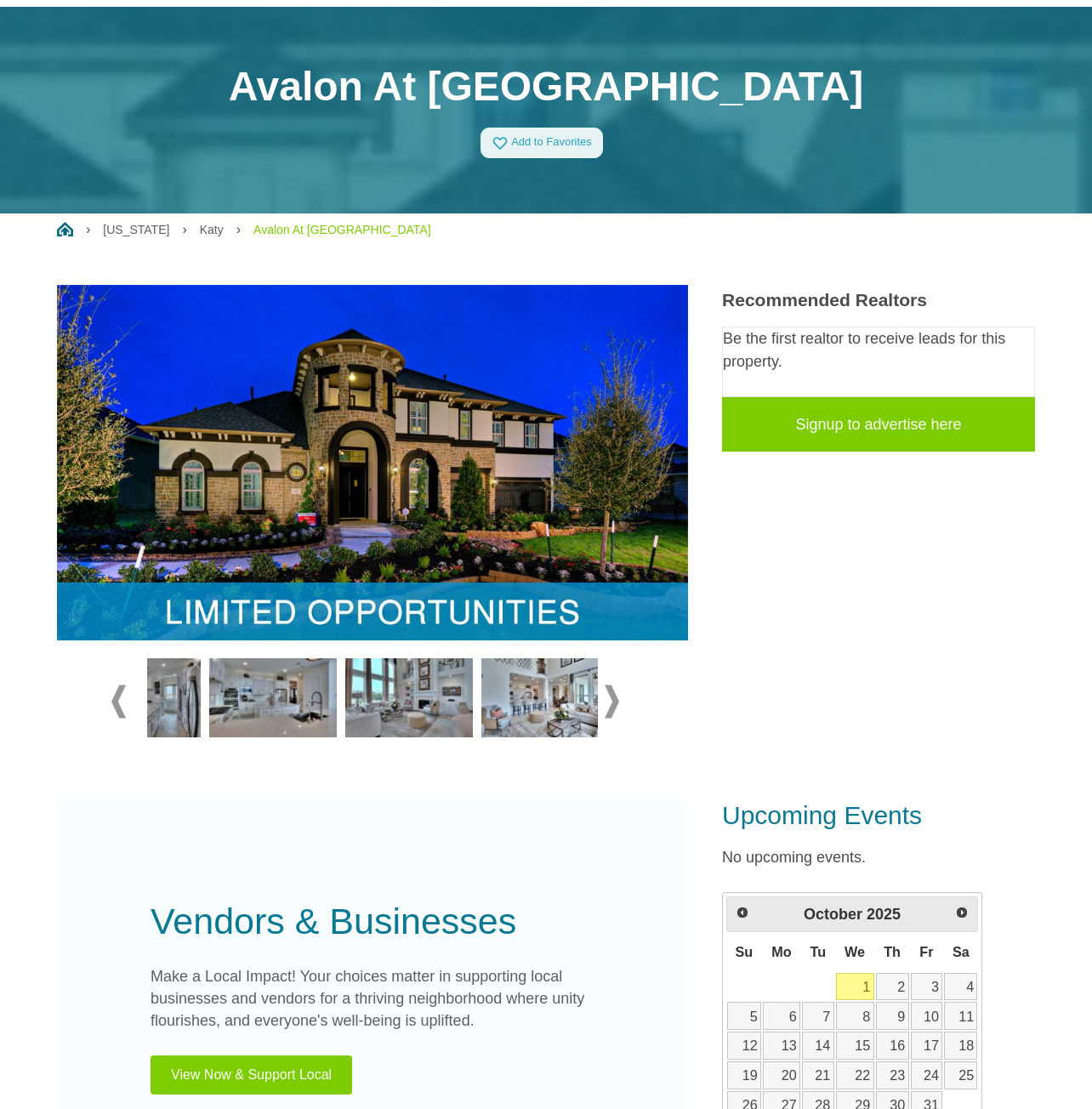
click at [612, 702] on span at bounding box center [612, 701] width 15 height 33
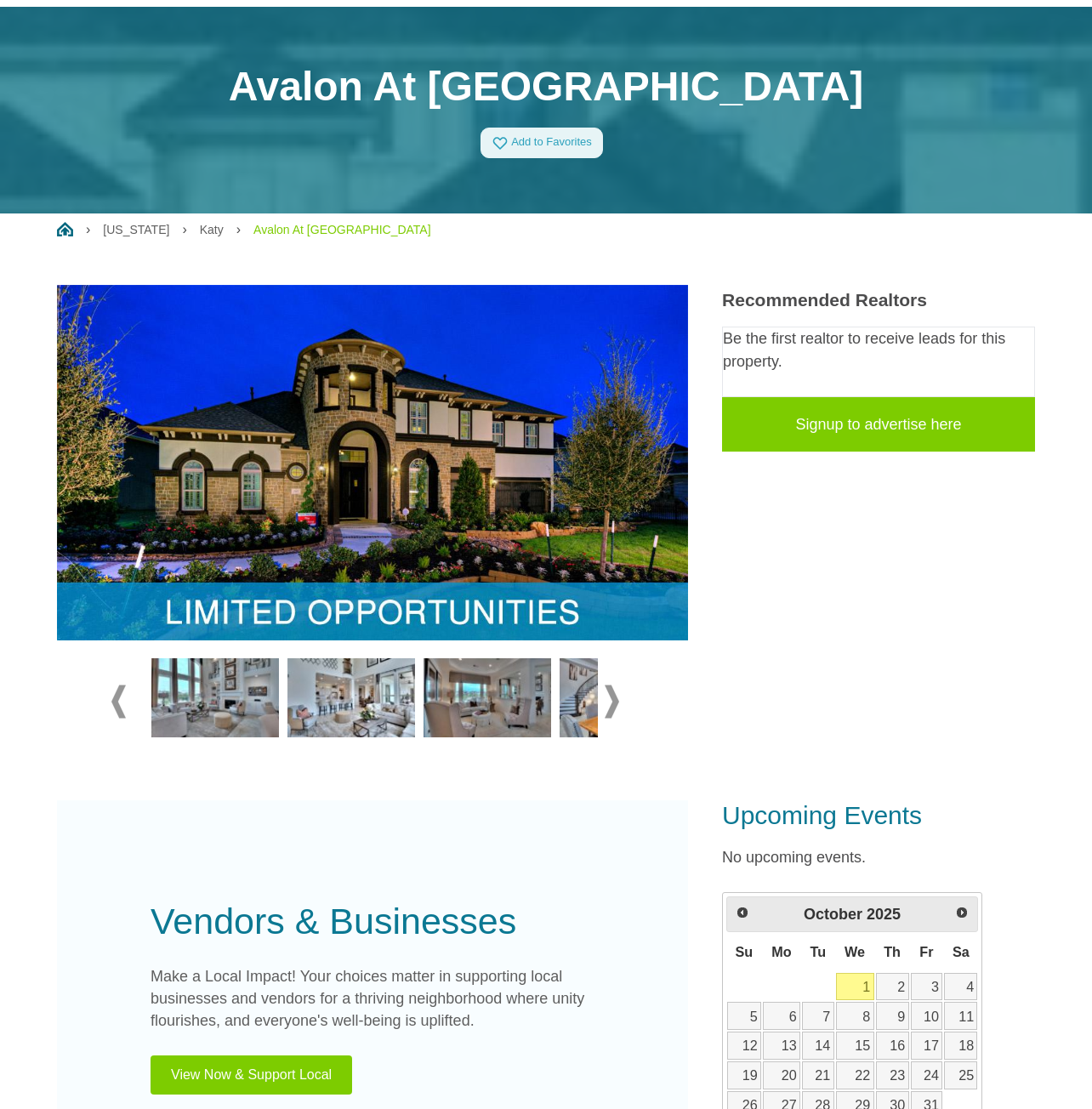
click at [612, 702] on span at bounding box center [612, 701] width 15 height 33
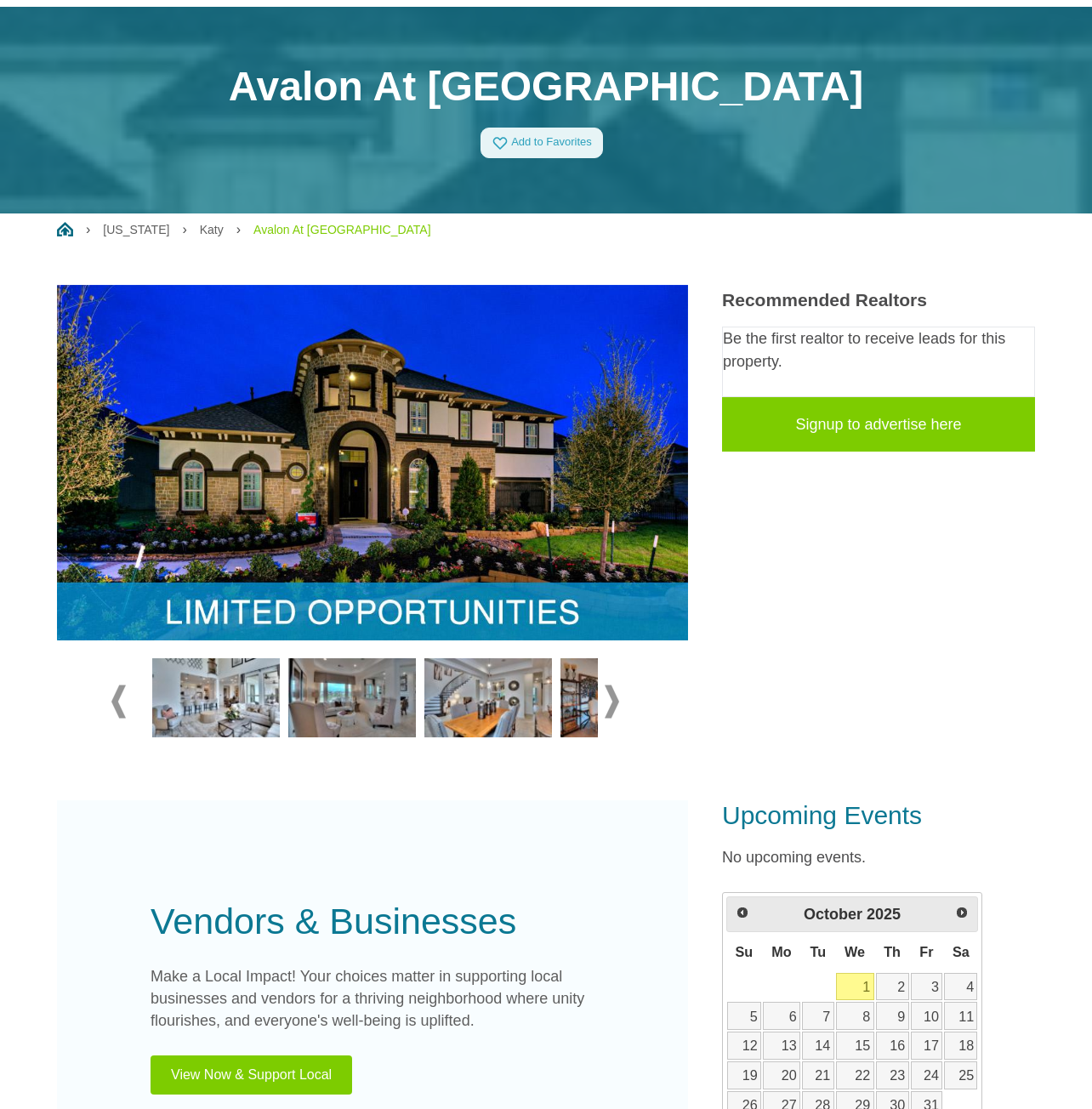
click at [612, 702] on span at bounding box center [612, 701] width 15 height 33
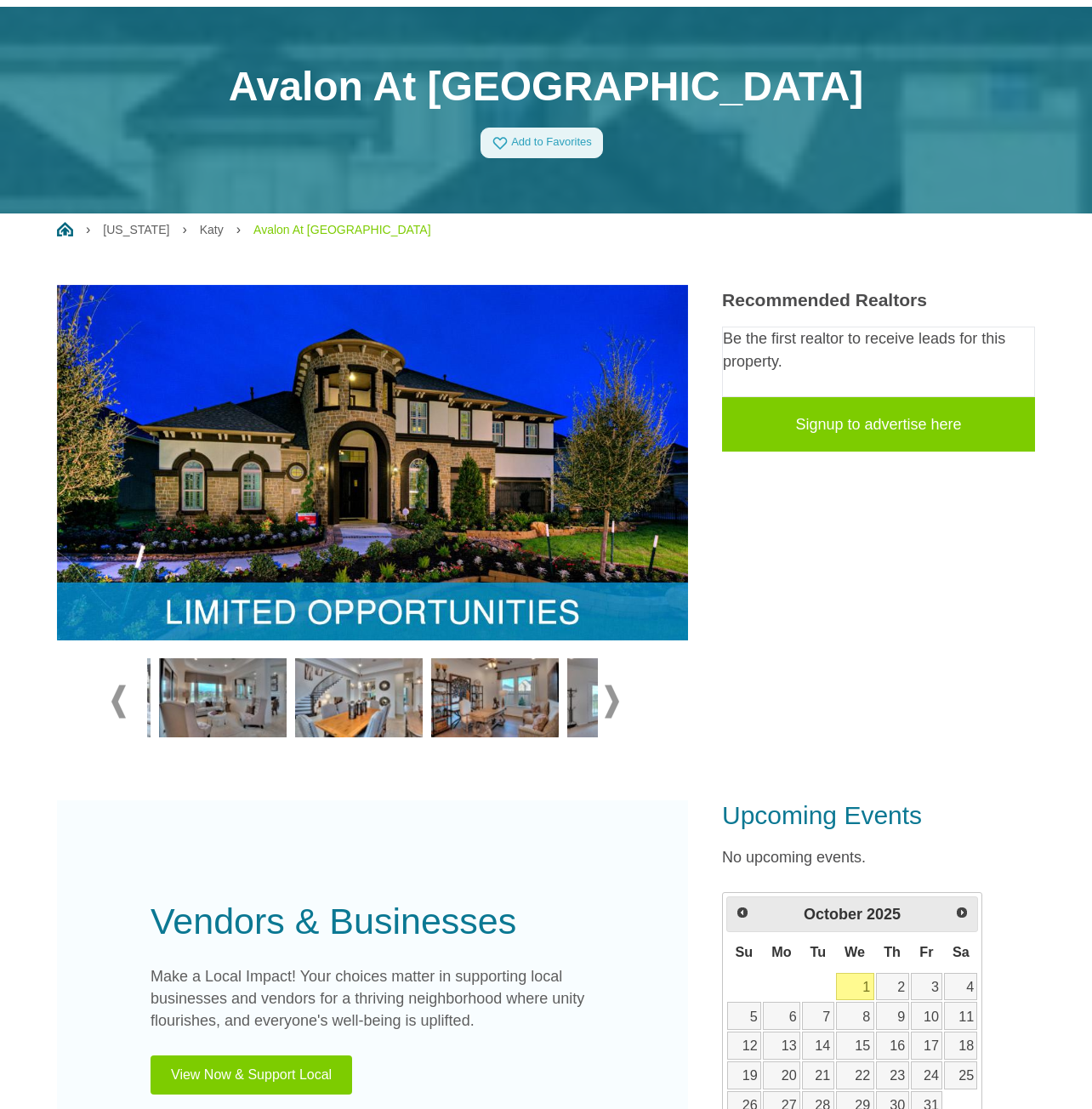
click at [612, 702] on span at bounding box center [612, 701] width 15 height 33
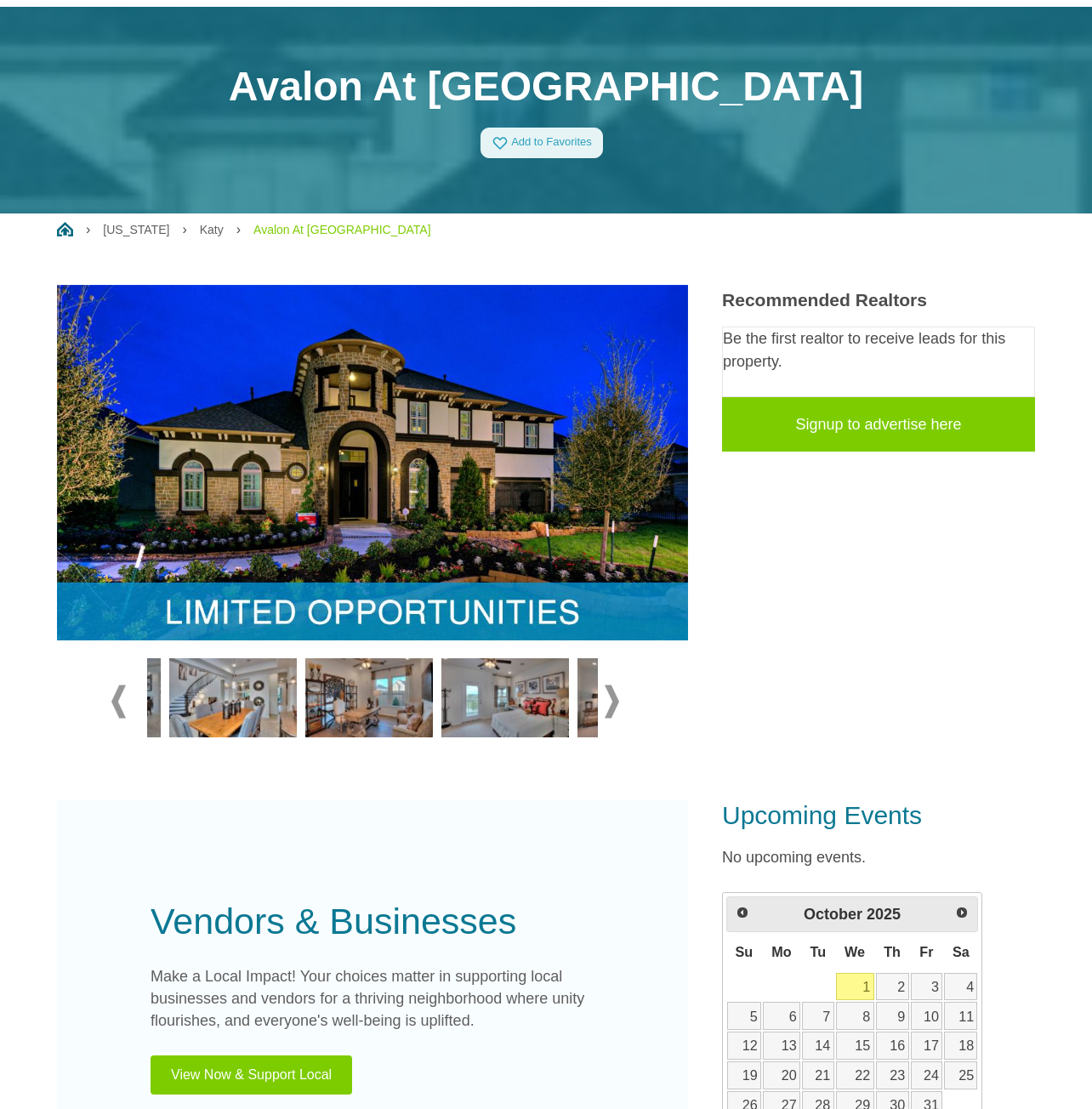
click at [612, 702] on span at bounding box center [612, 701] width 15 height 33
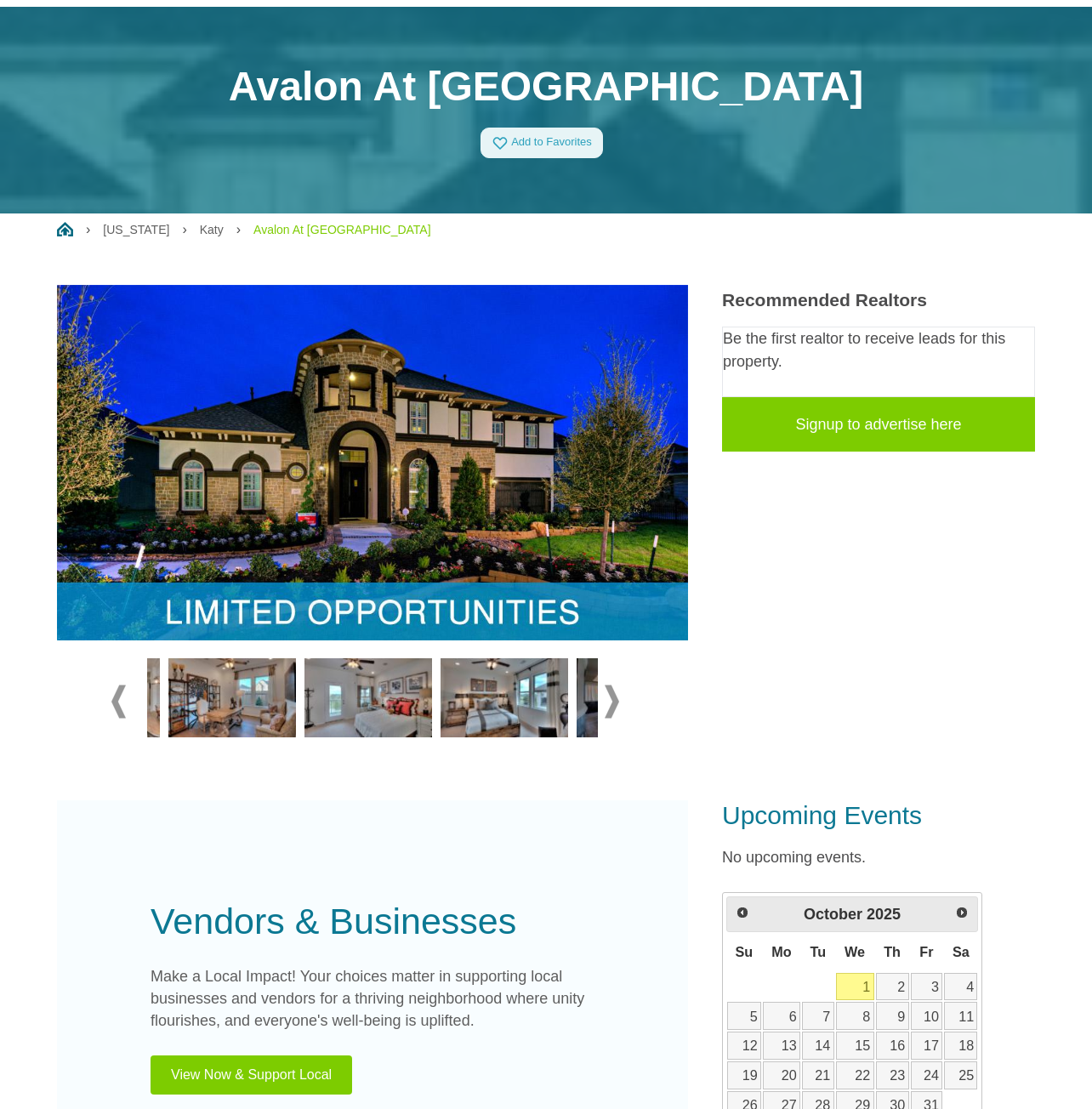
click at [612, 702] on span at bounding box center [612, 701] width 15 height 33
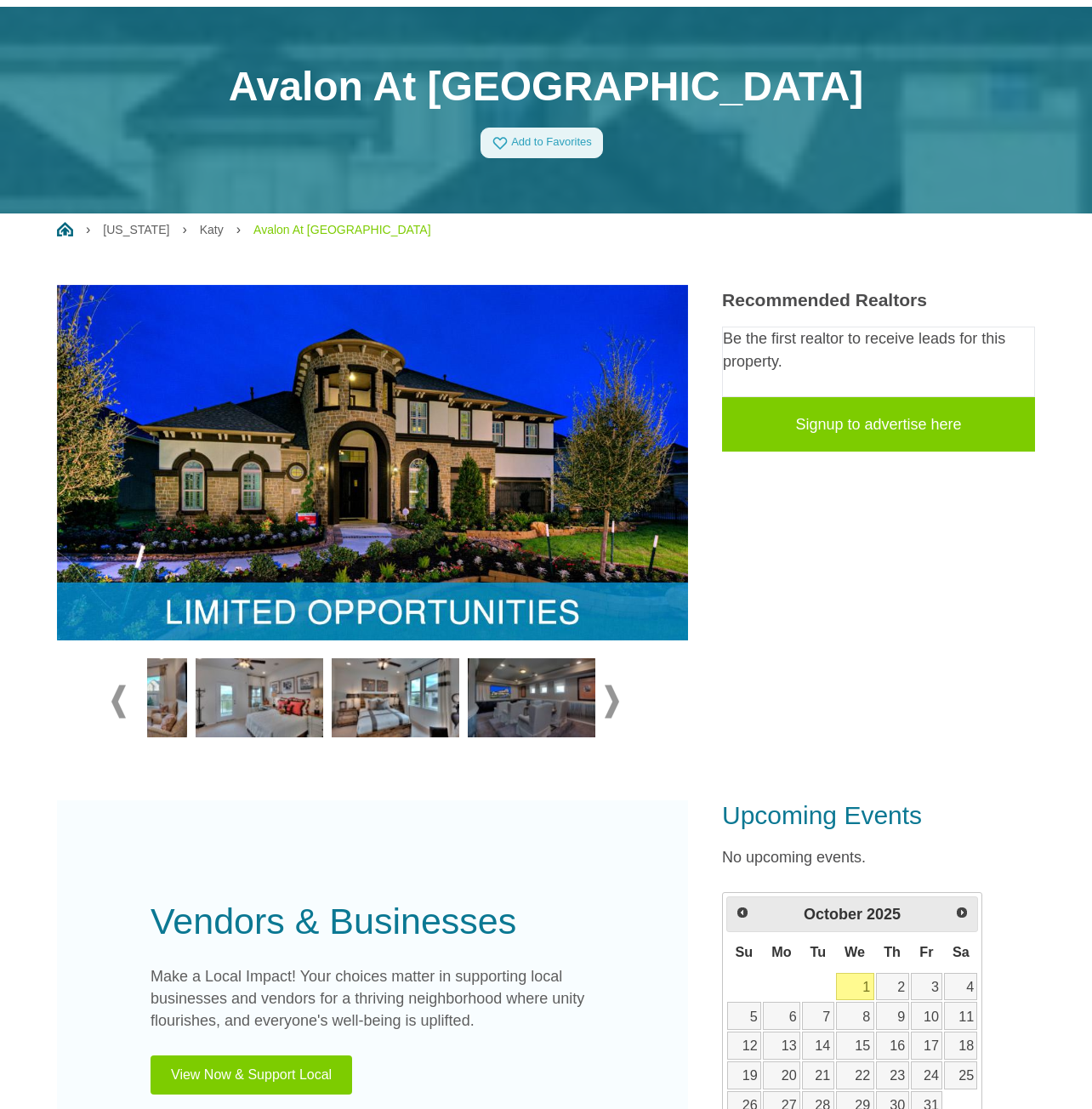
click at [612, 702] on span at bounding box center [612, 701] width 15 height 33
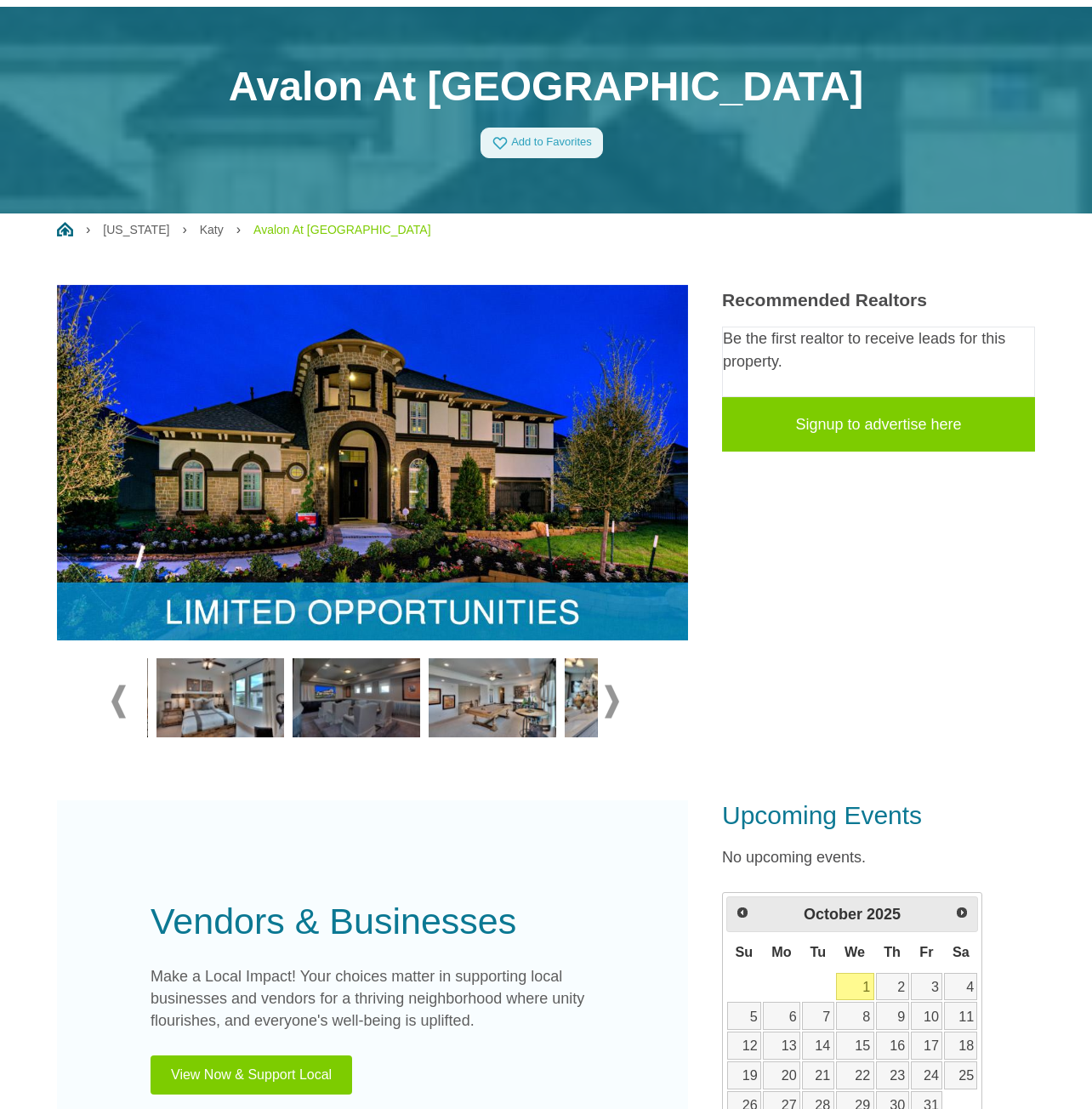
click at [612, 702] on span at bounding box center [612, 701] width 15 height 33
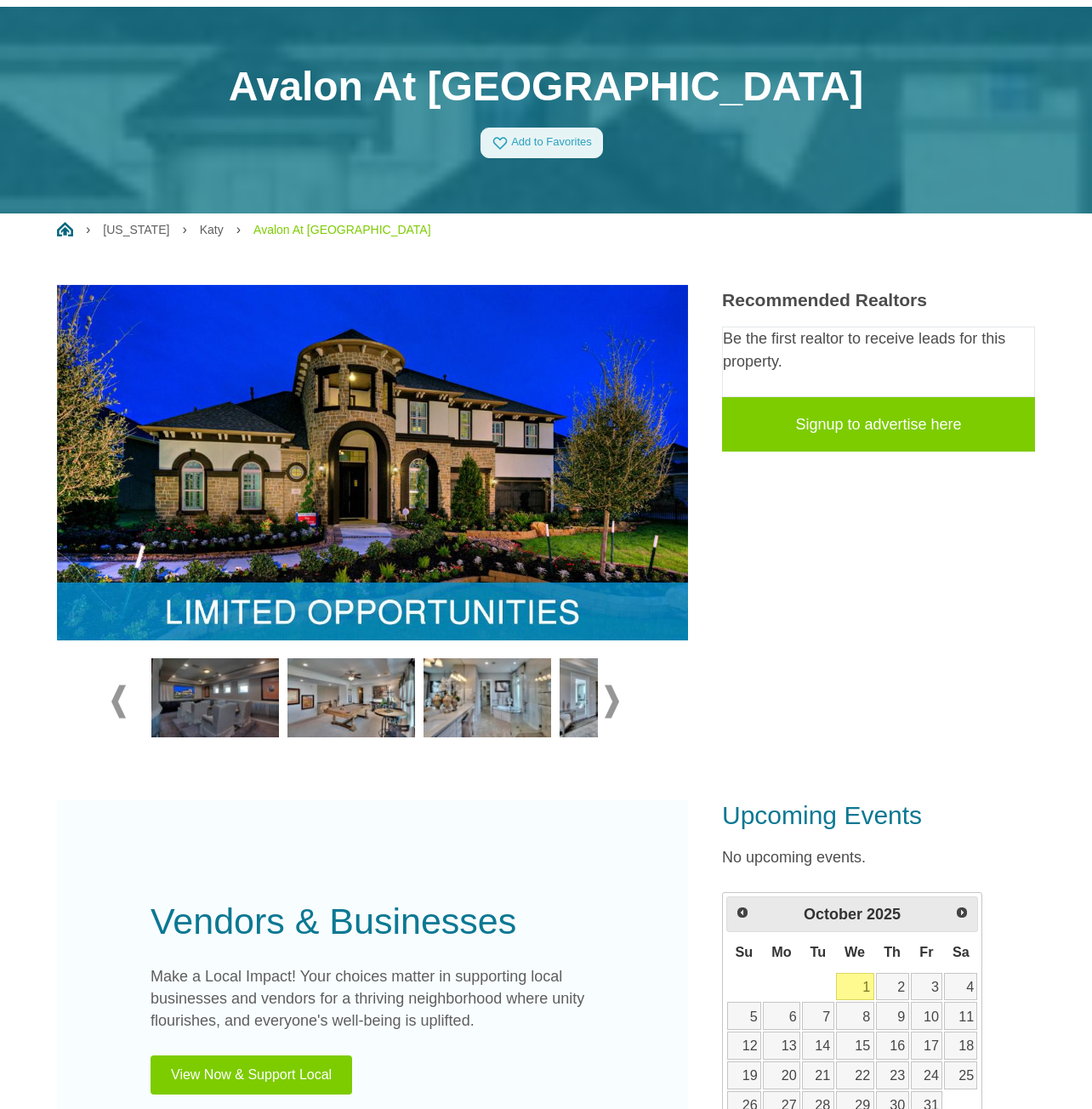
click at [612, 702] on span at bounding box center [612, 701] width 15 height 33
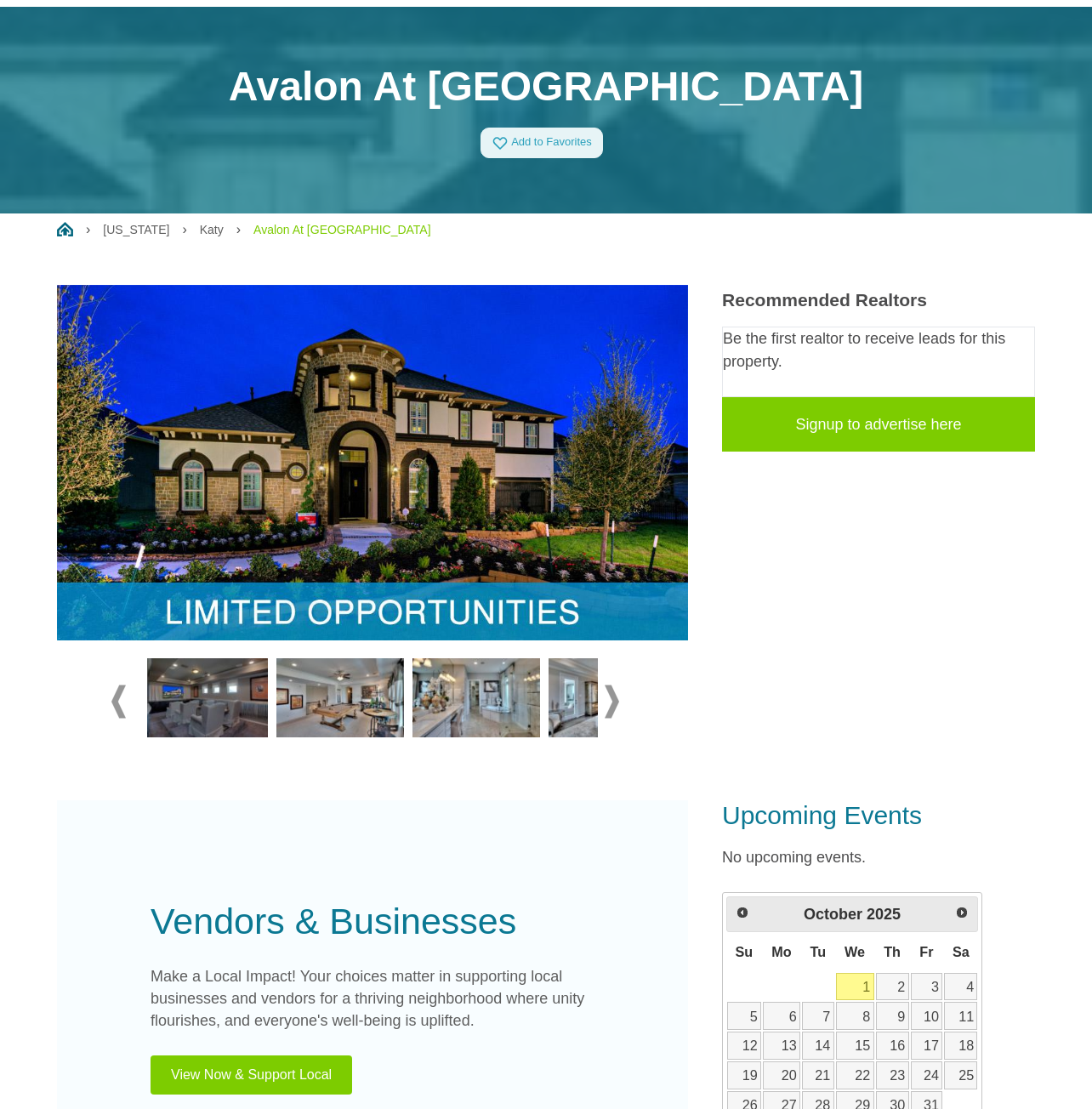
click at [612, 702] on span at bounding box center [612, 701] width 15 height 33
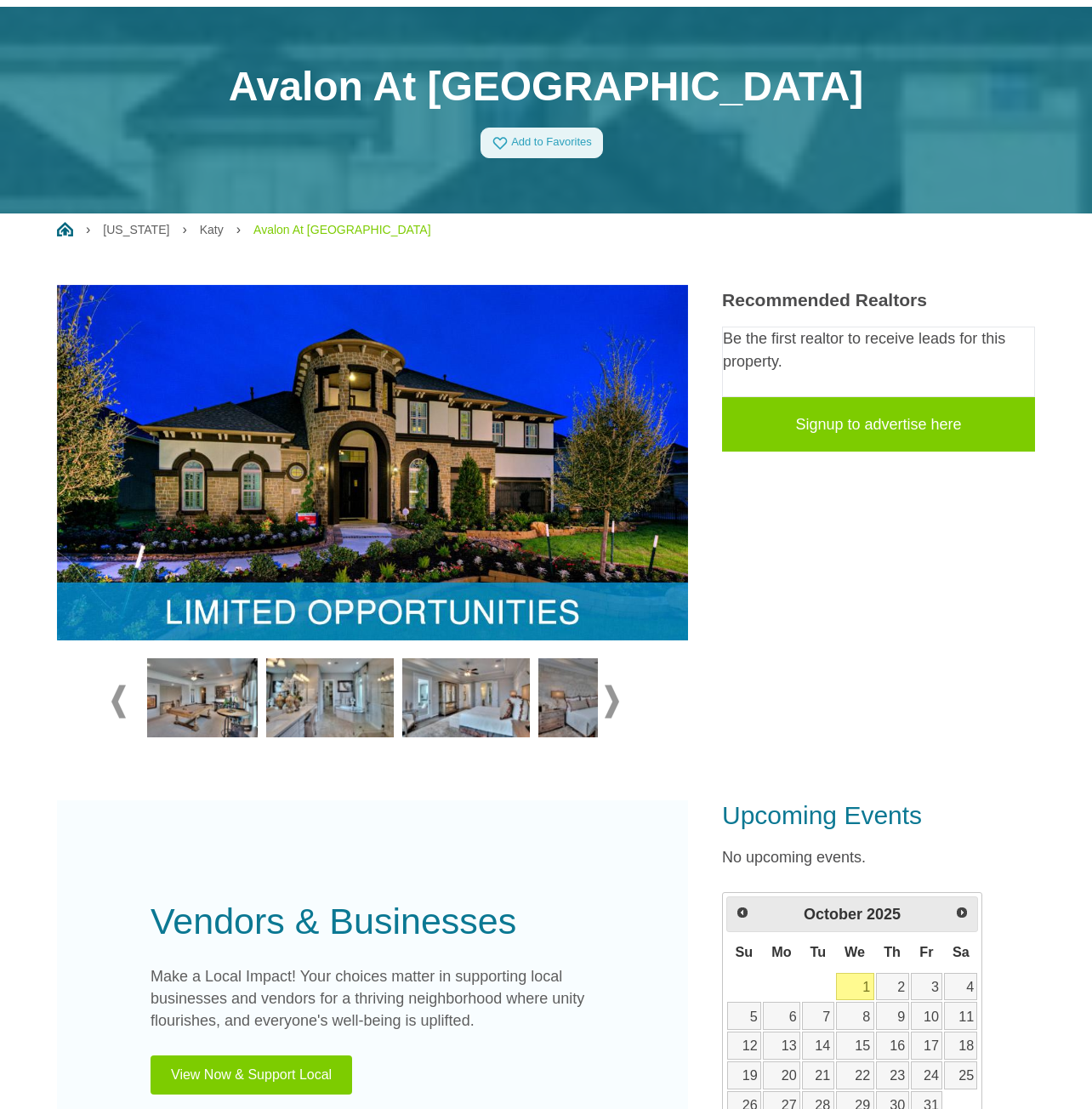
click at [612, 702] on span at bounding box center [612, 701] width 15 height 33
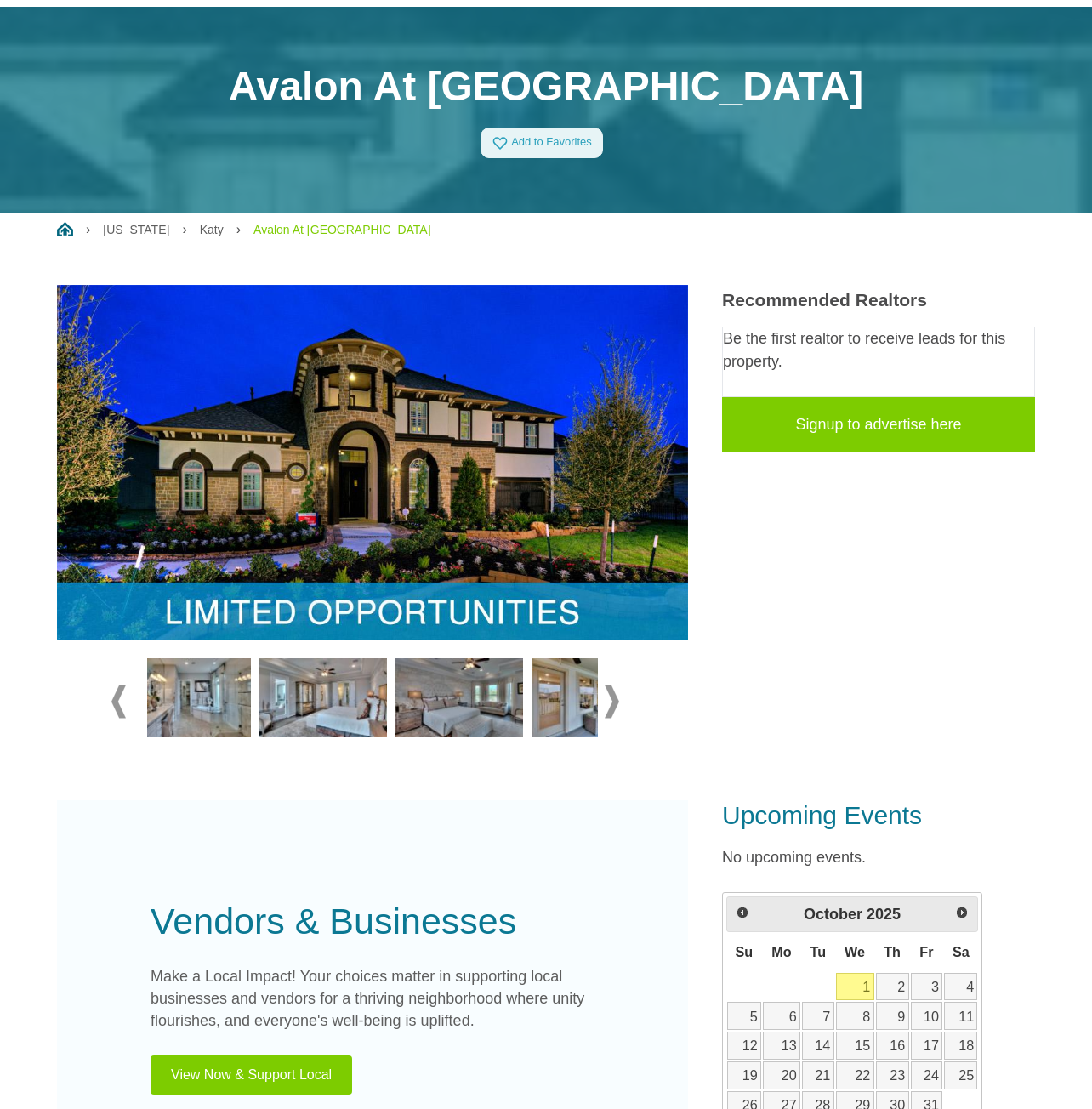
click at [612, 702] on span at bounding box center [612, 701] width 15 height 33
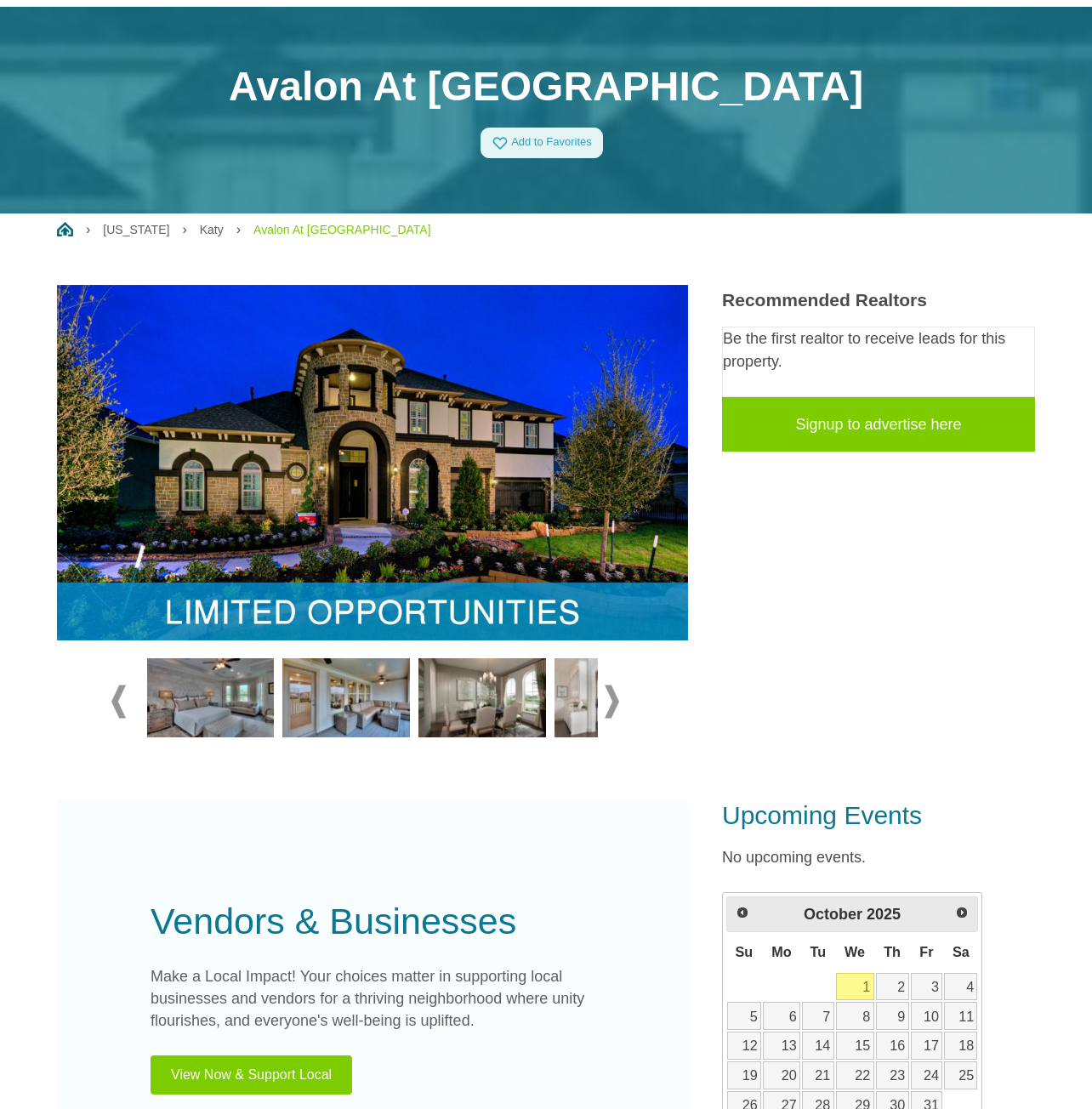
click at [612, 702] on span at bounding box center [612, 701] width 15 height 33
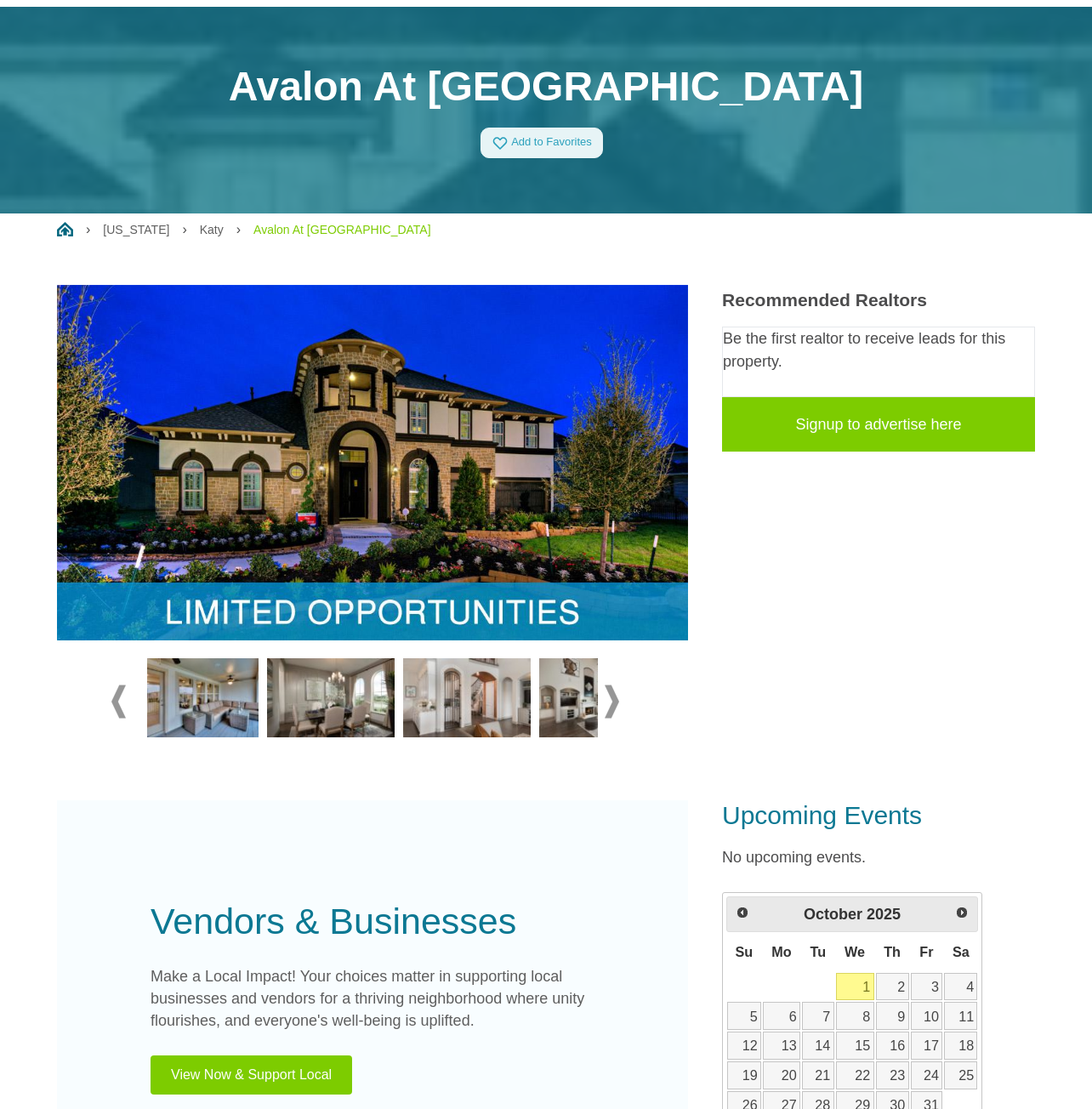
click at [612, 702] on span at bounding box center [612, 701] width 15 height 33
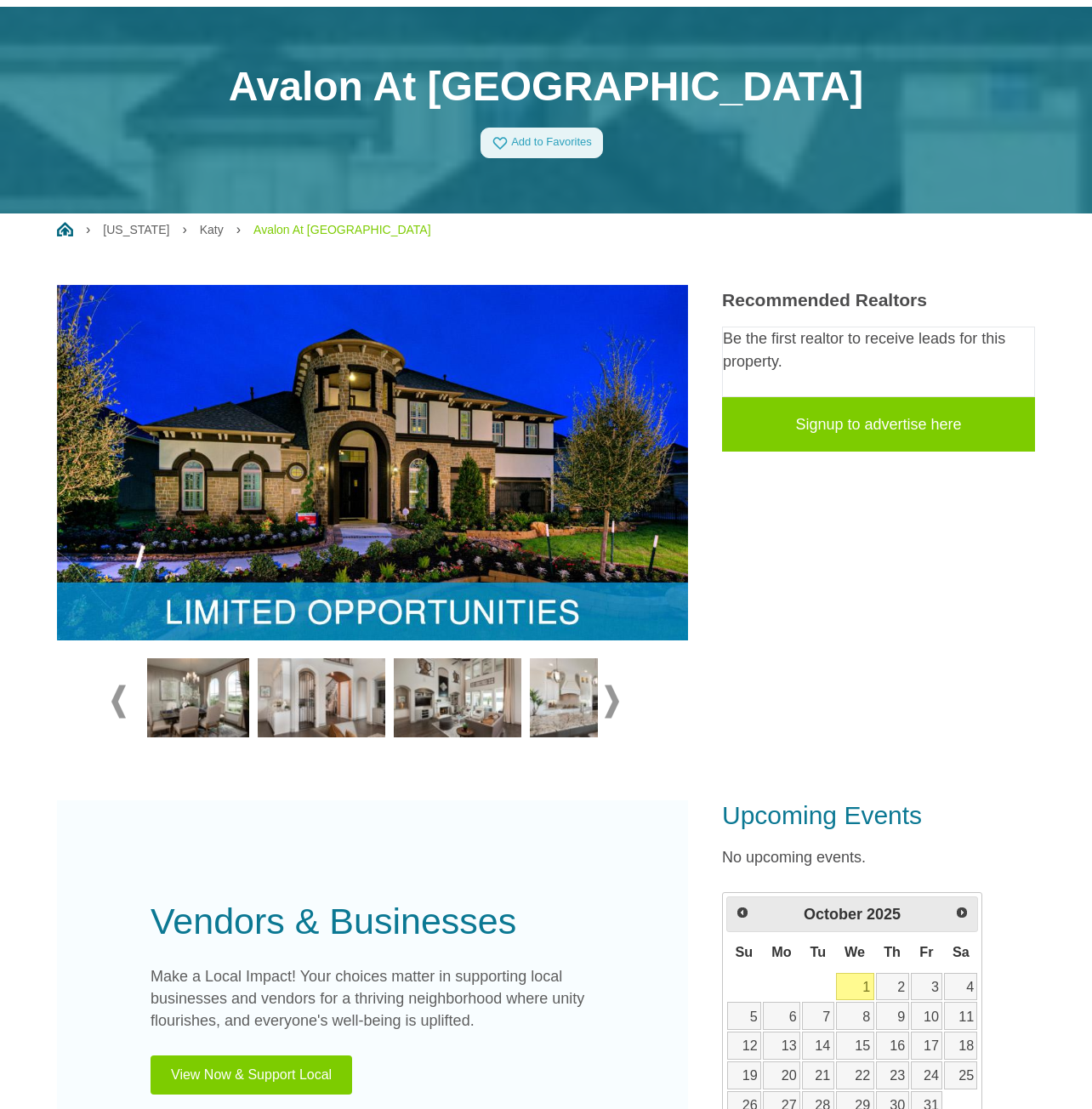
click at [612, 702] on span at bounding box center [612, 701] width 15 height 33
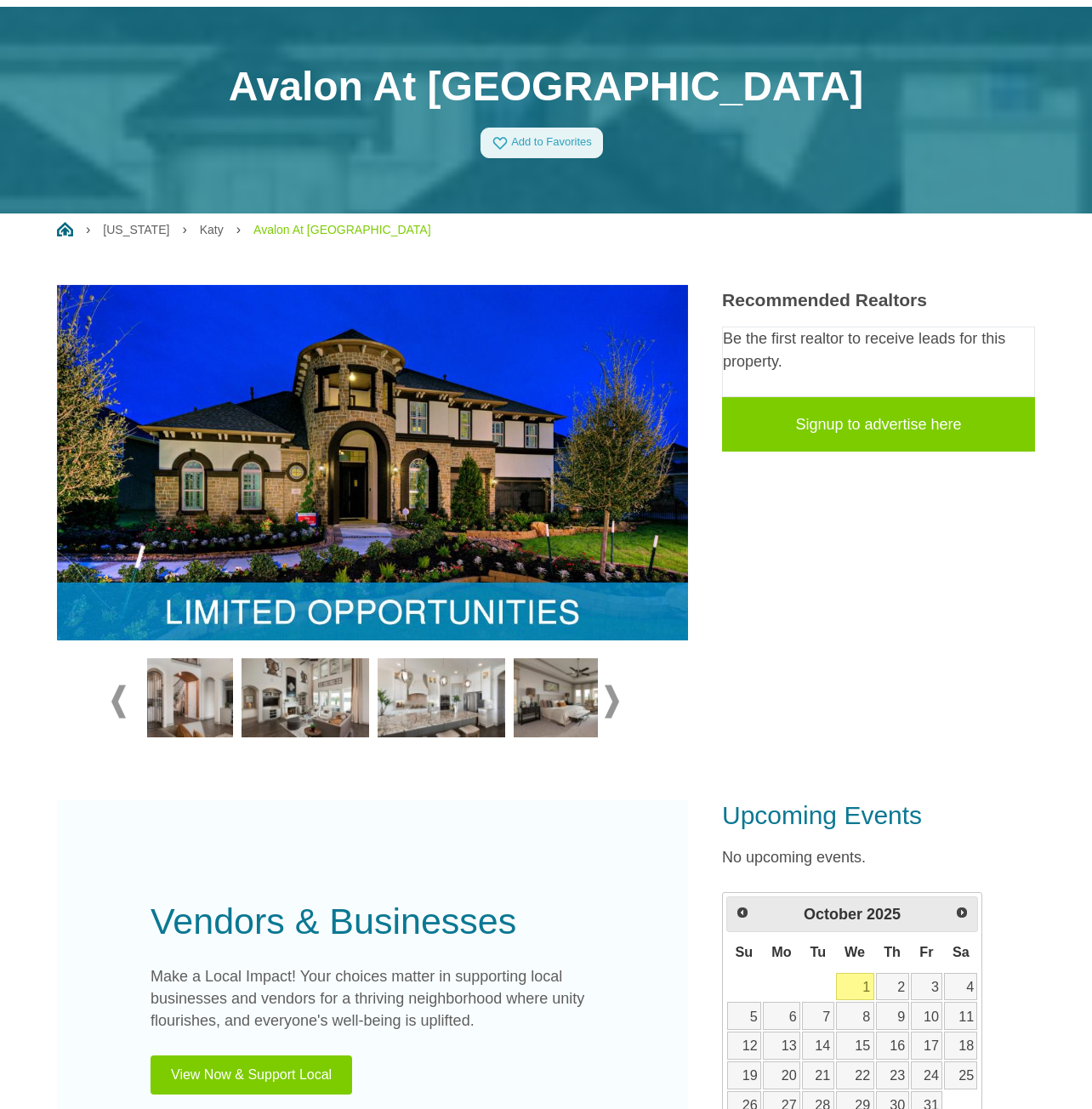
click at [612, 702] on span at bounding box center [612, 701] width 15 height 33
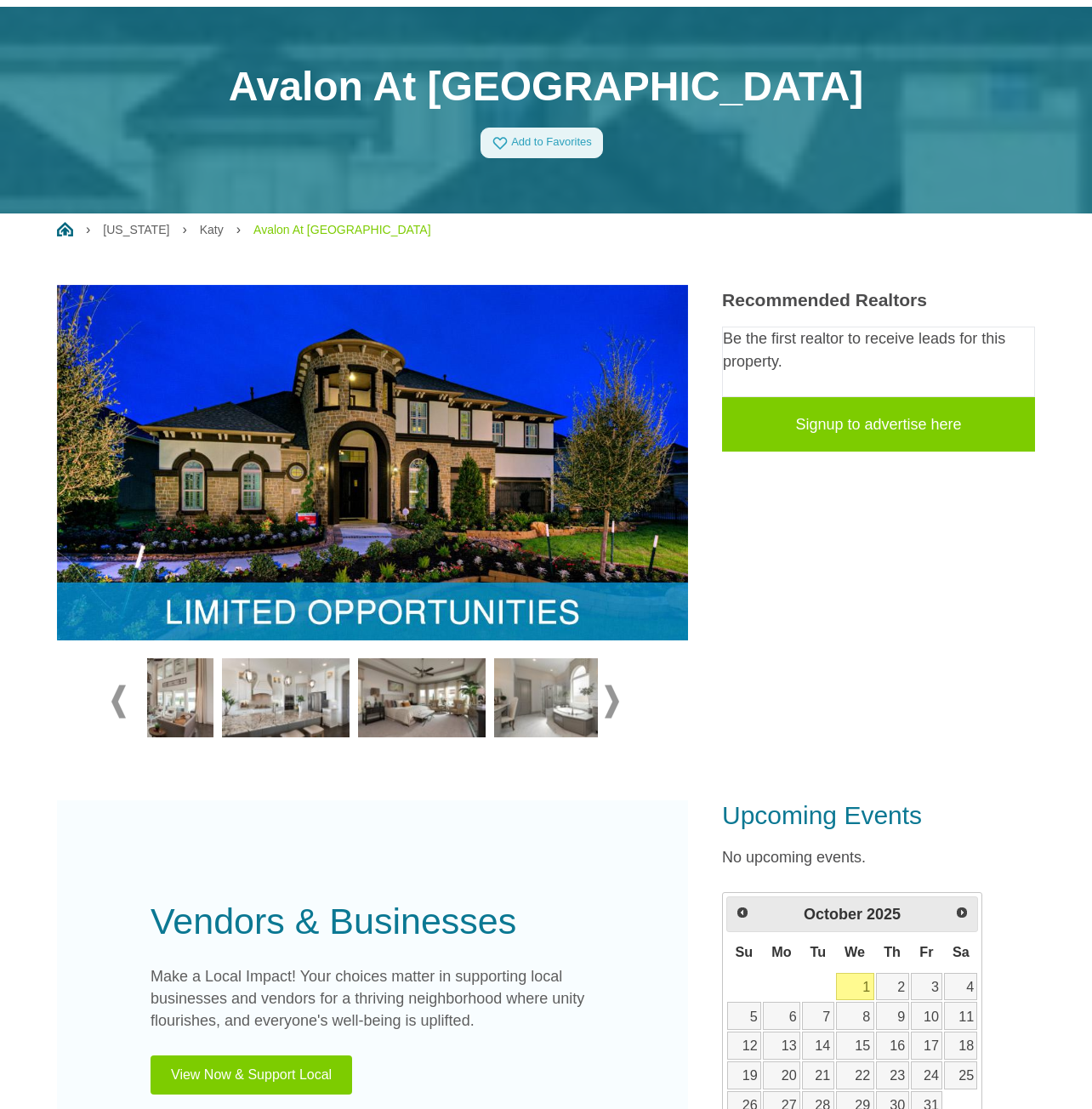
click at [612, 702] on span at bounding box center [612, 701] width 15 height 33
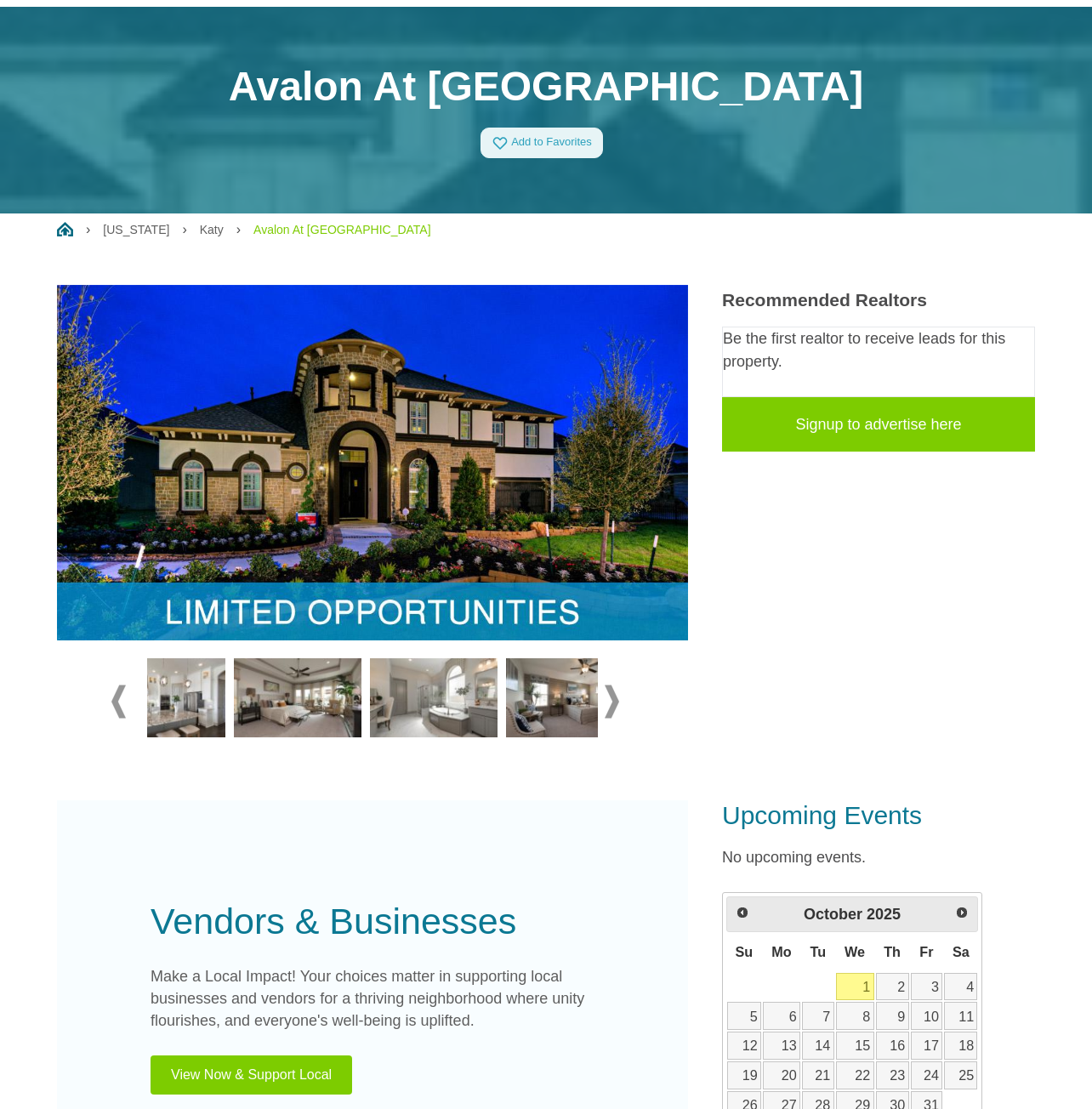
click at [612, 702] on span at bounding box center [612, 701] width 15 height 33
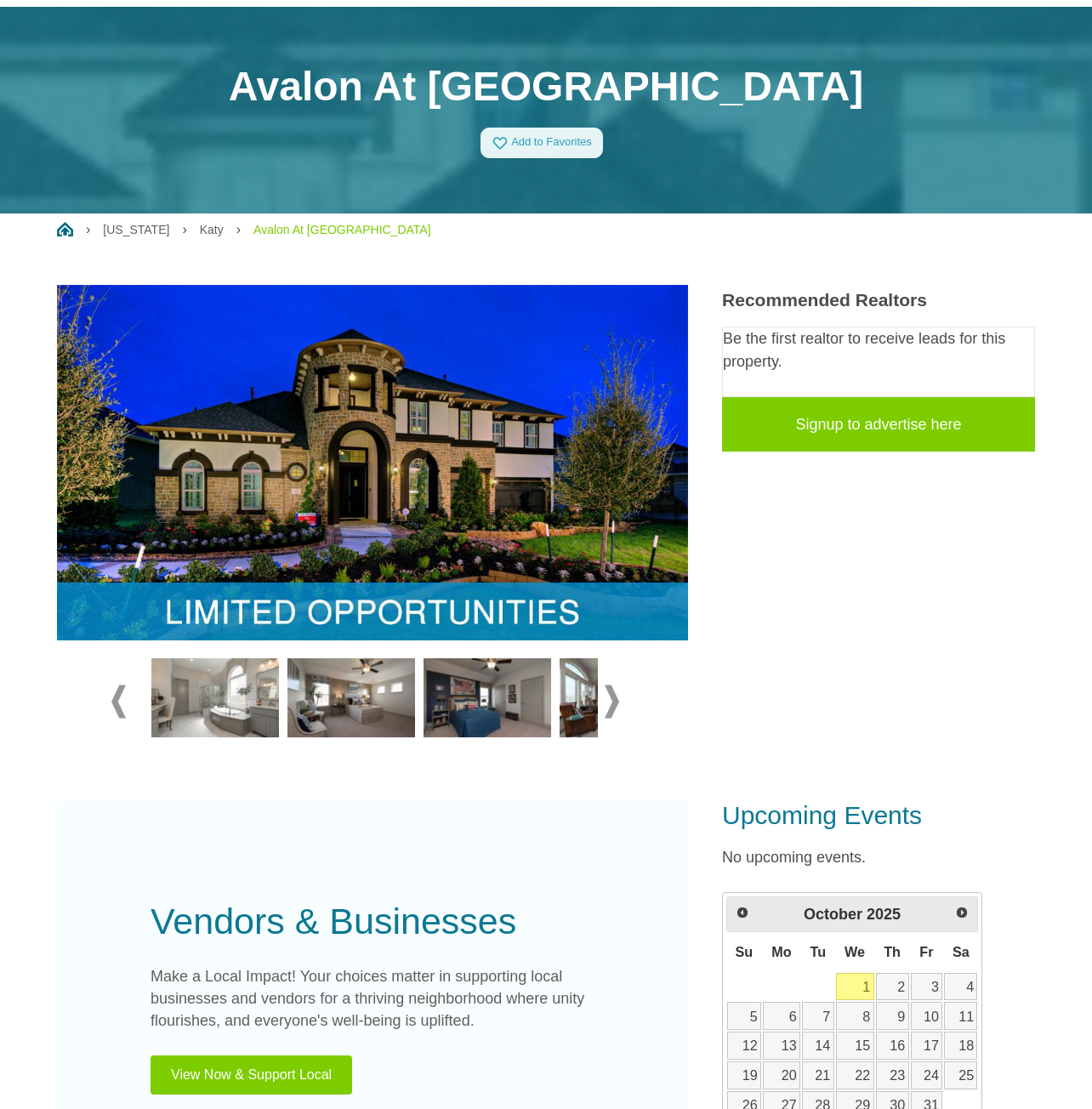
click at [612, 702] on span at bounding box center [612, 701] width 15 height 33
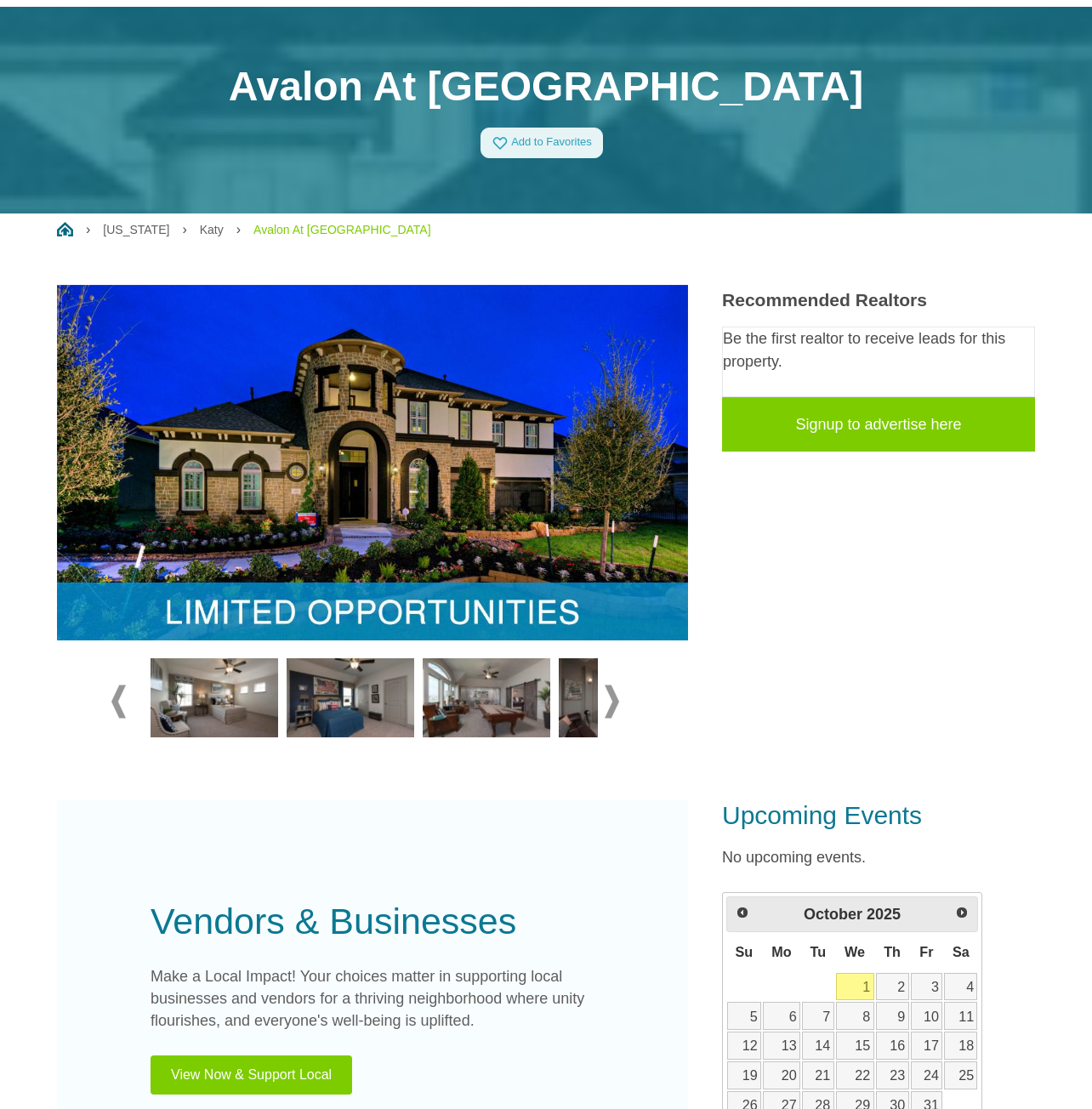
click at [612, 702] on span at bounding box center [612, 701] width 15 height 33
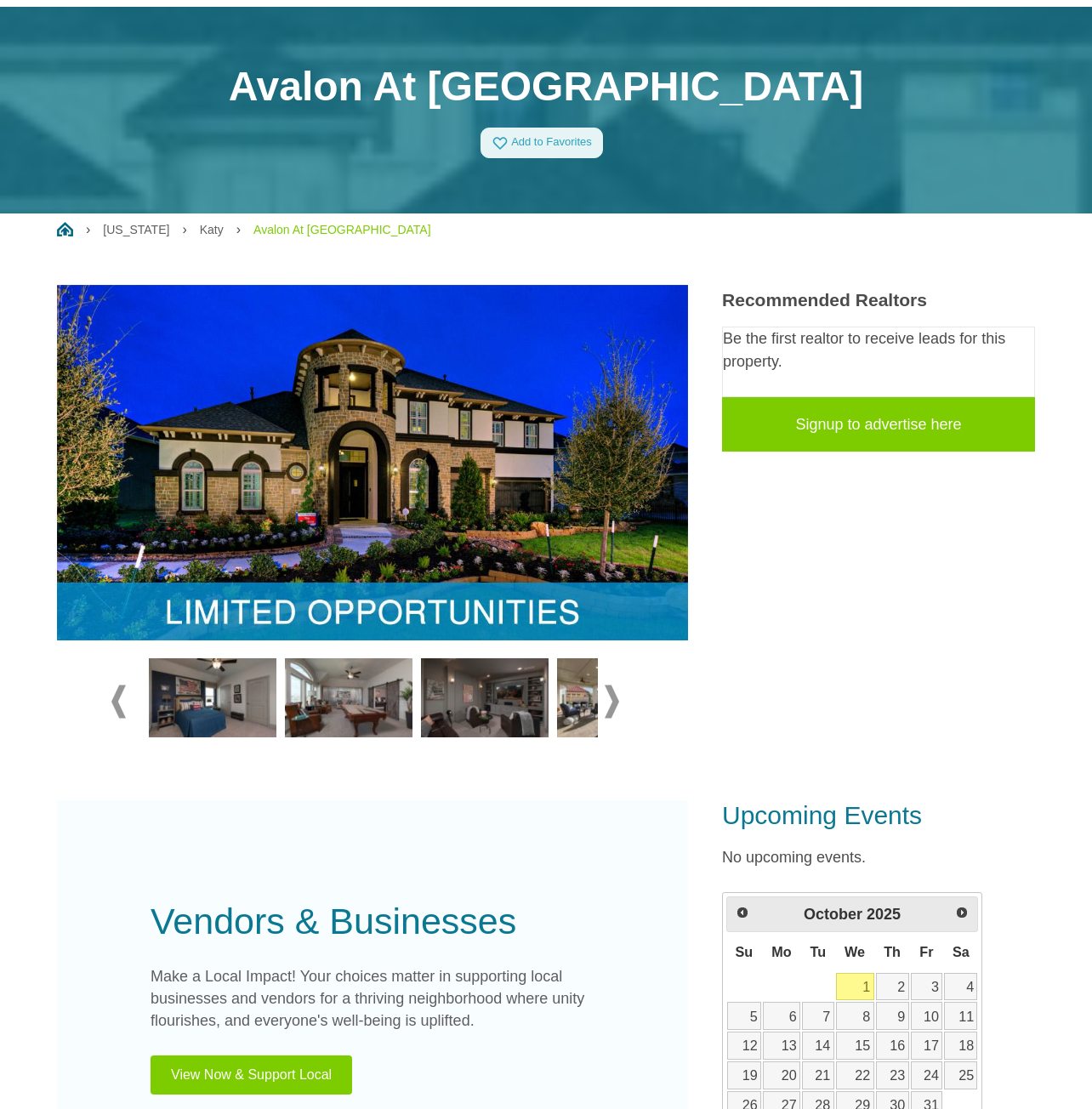
click at [612, 702] on span at bounding box center [612, 701] width 15 height 33
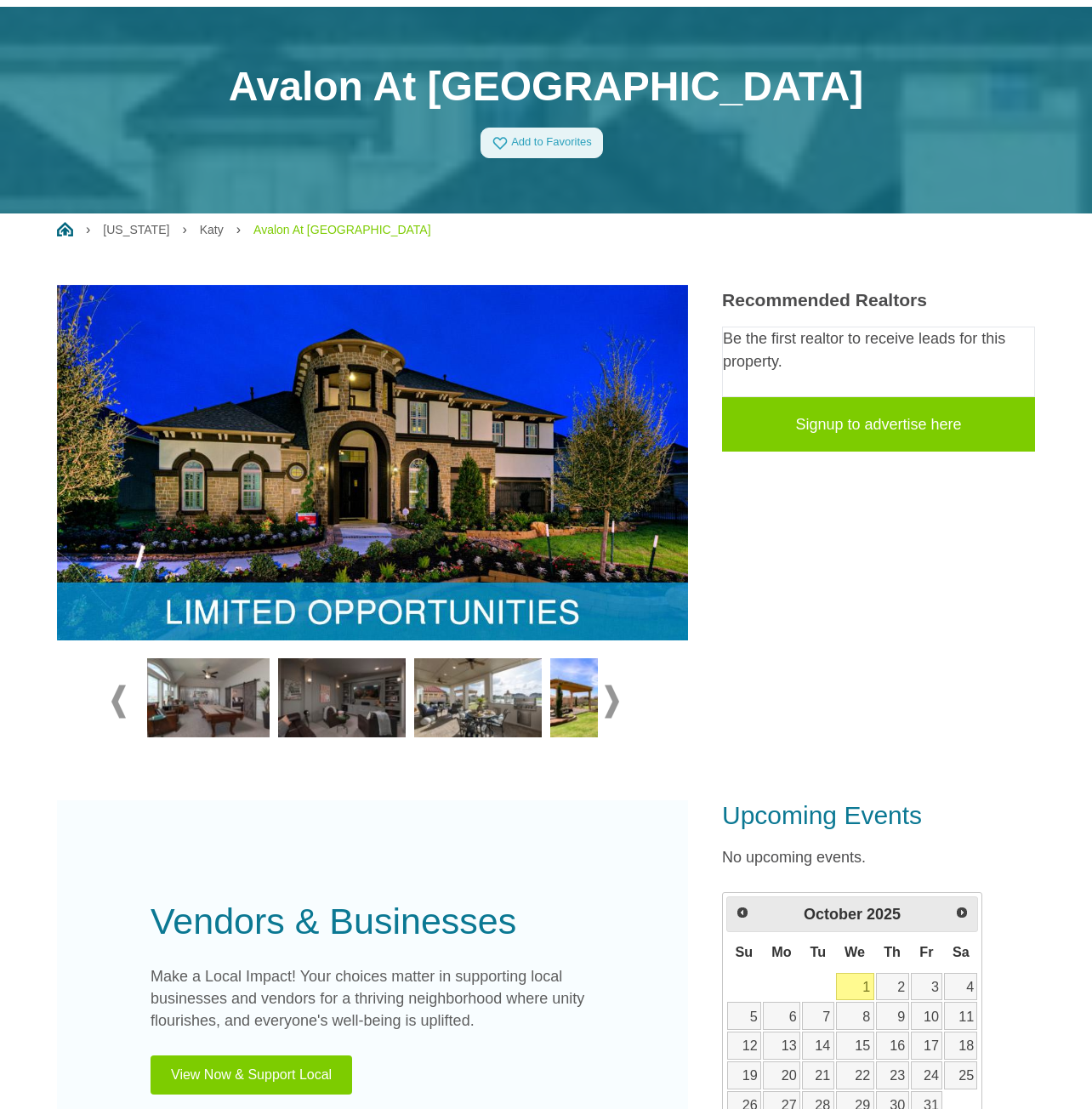
click at [612, 702] on span at bounding box center [612, 701] width 15 height 33
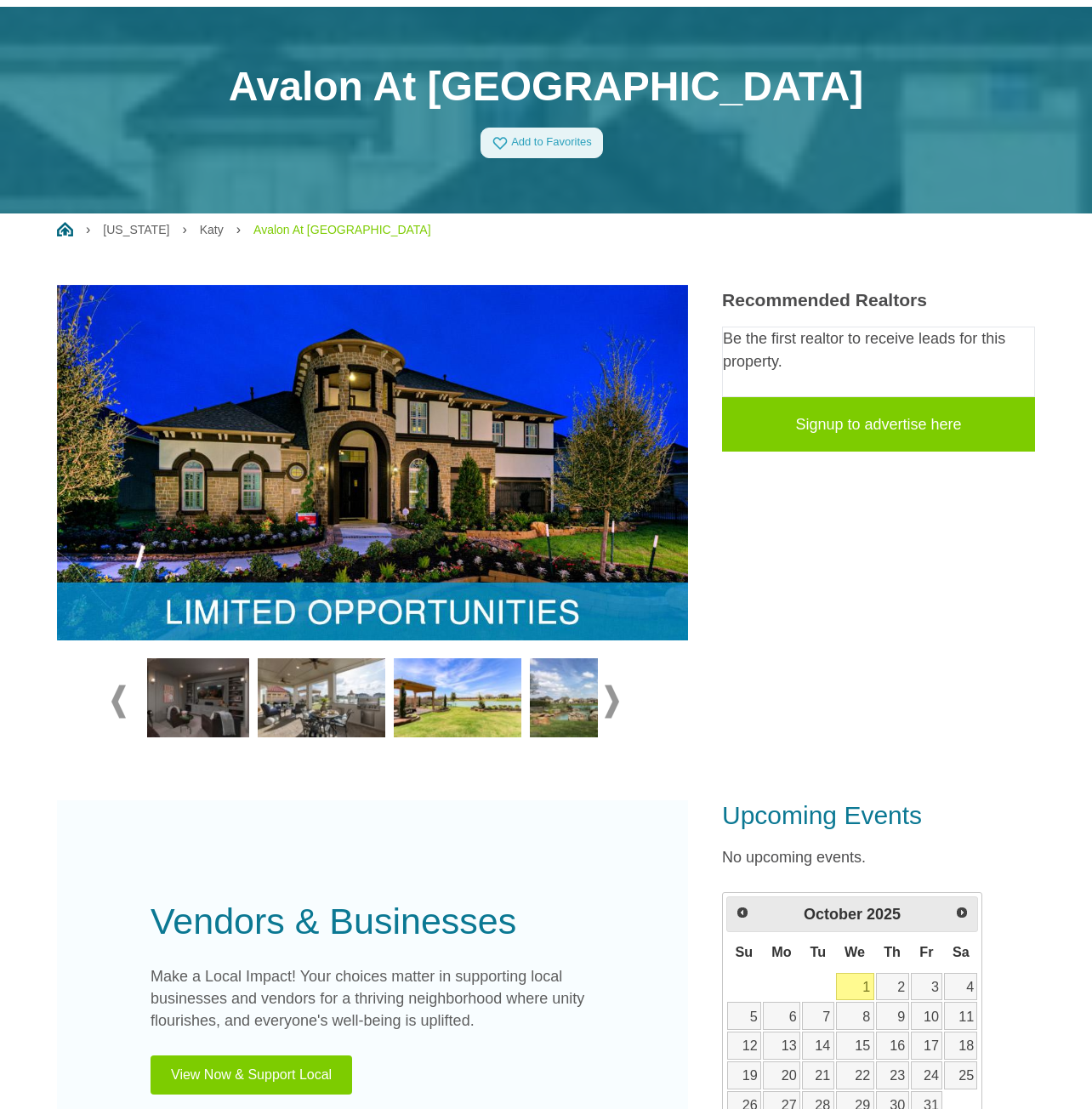
click at [612, 702] on span at bounding box center [612, 701] width 15 height 33
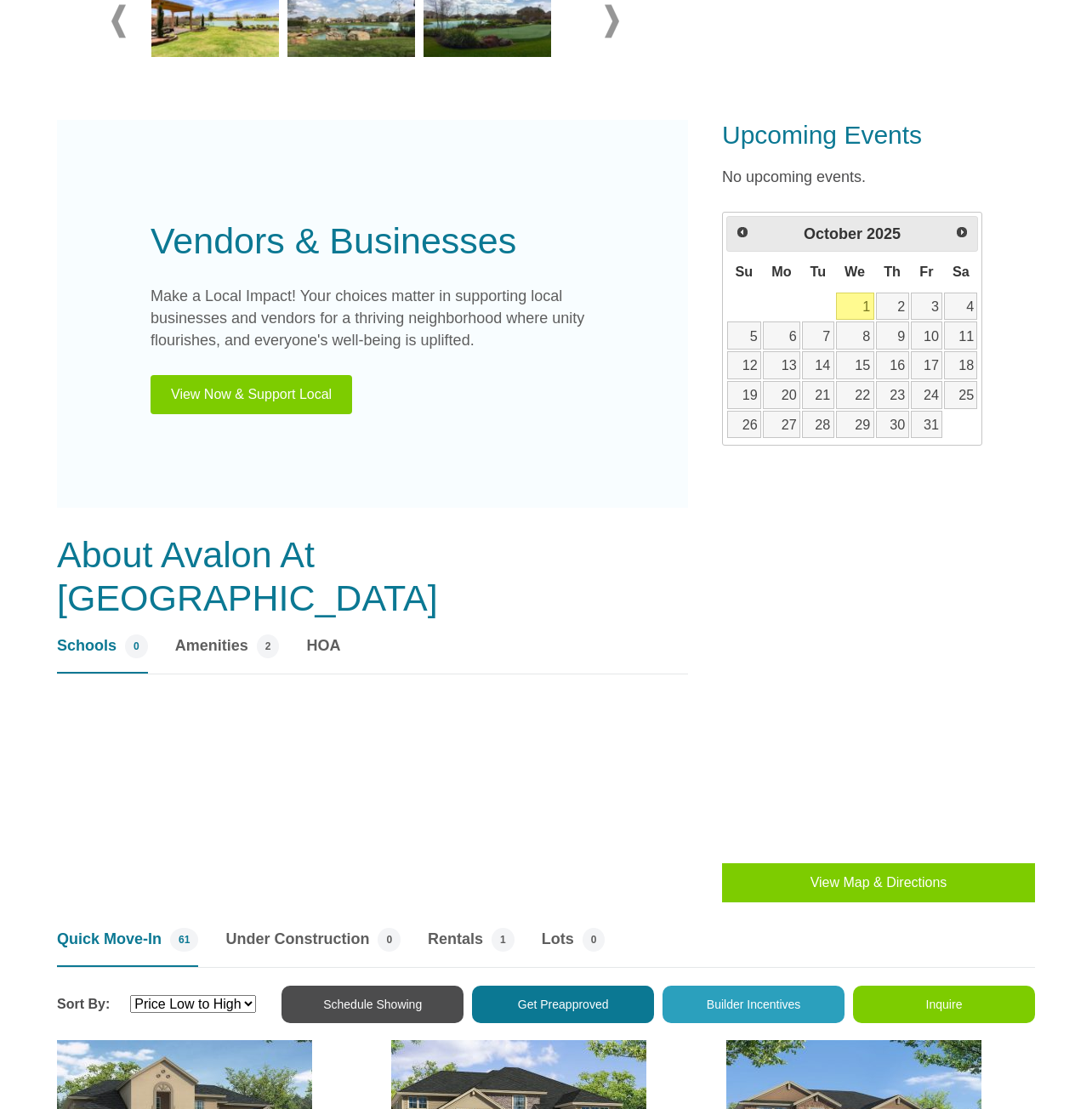
scroll to position [850, 0]
